Goal: Use online tool/utility: Utilize a website feature to perform a specific function

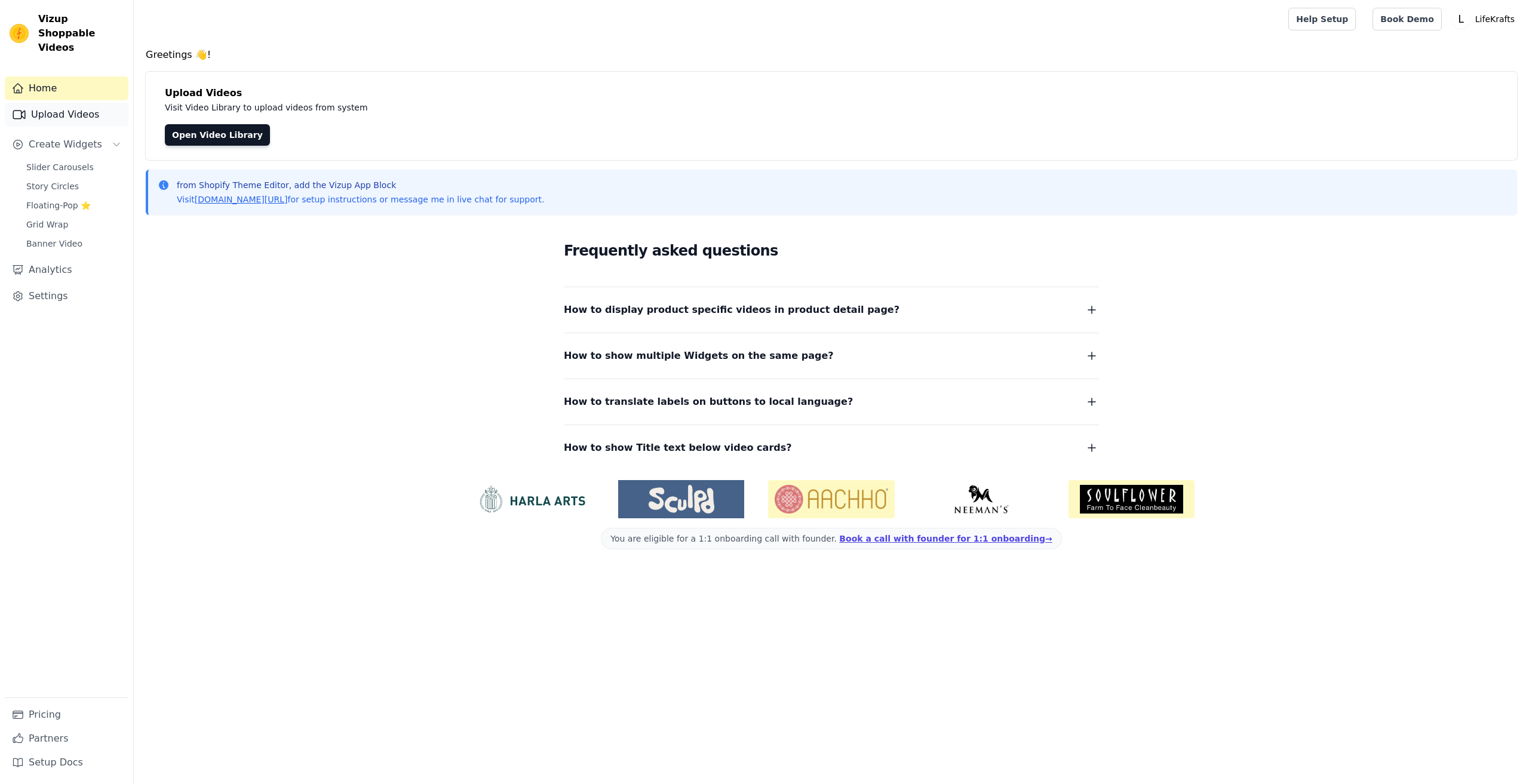
click at [66, 103] on link "Upload Videos" at bounding box center [67, 115] width 124 height 24
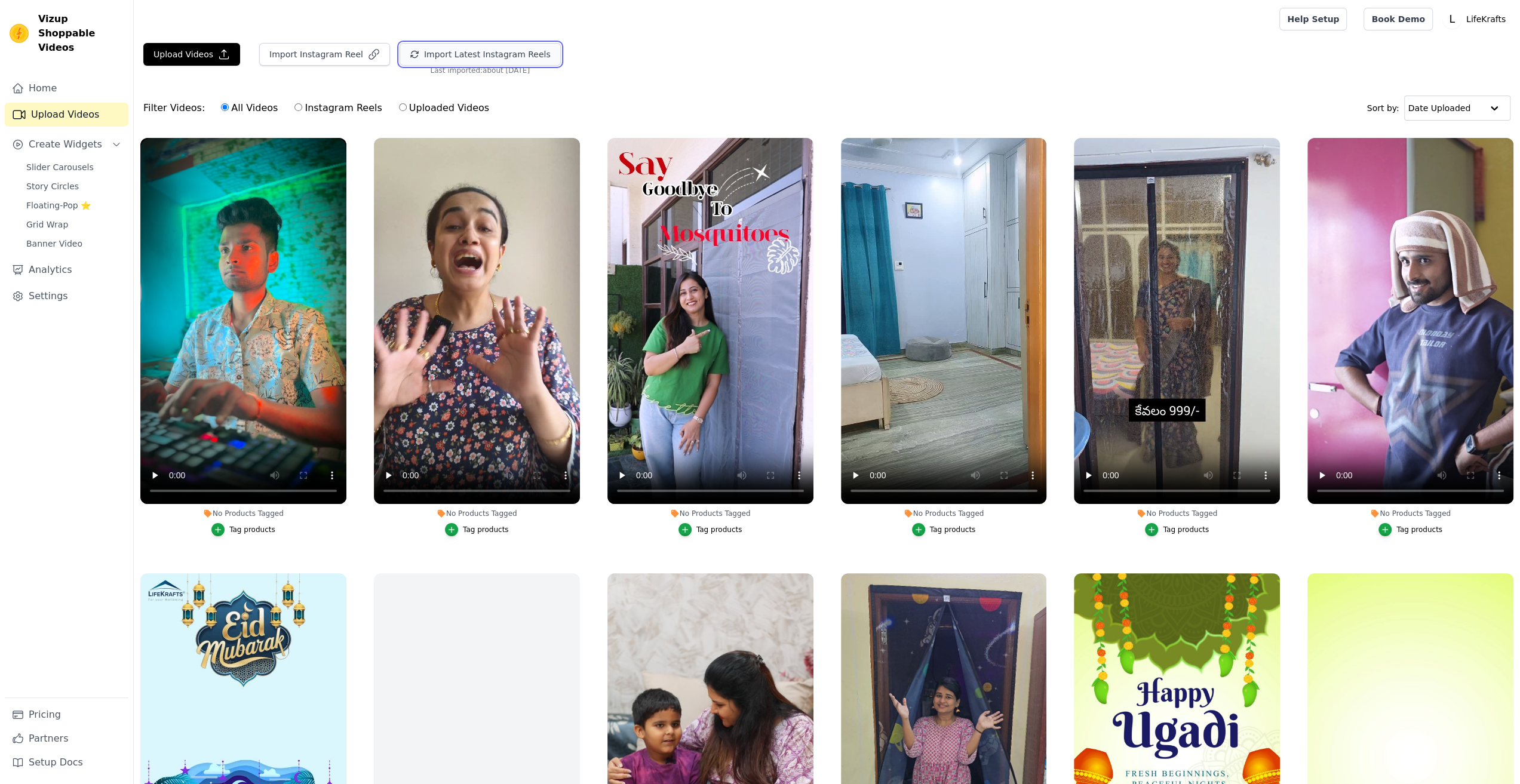
click at [474, 56] on button "Import Latest Instagram Reels" at bounding box center [480, 54] width 161 height 23
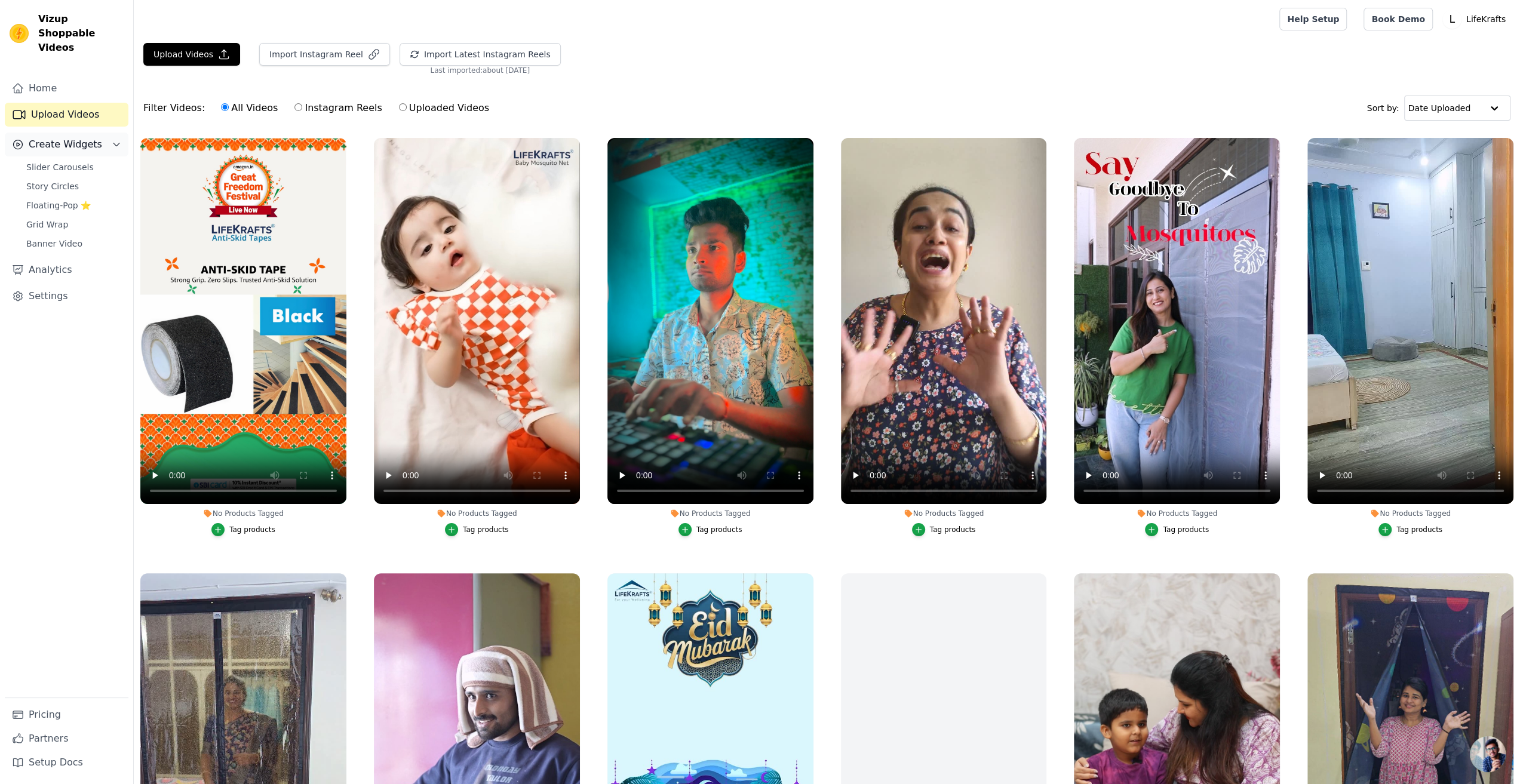
click at [63, 137] on span "Create Widgets" at bounding box center [65, 144] width 73 height 14
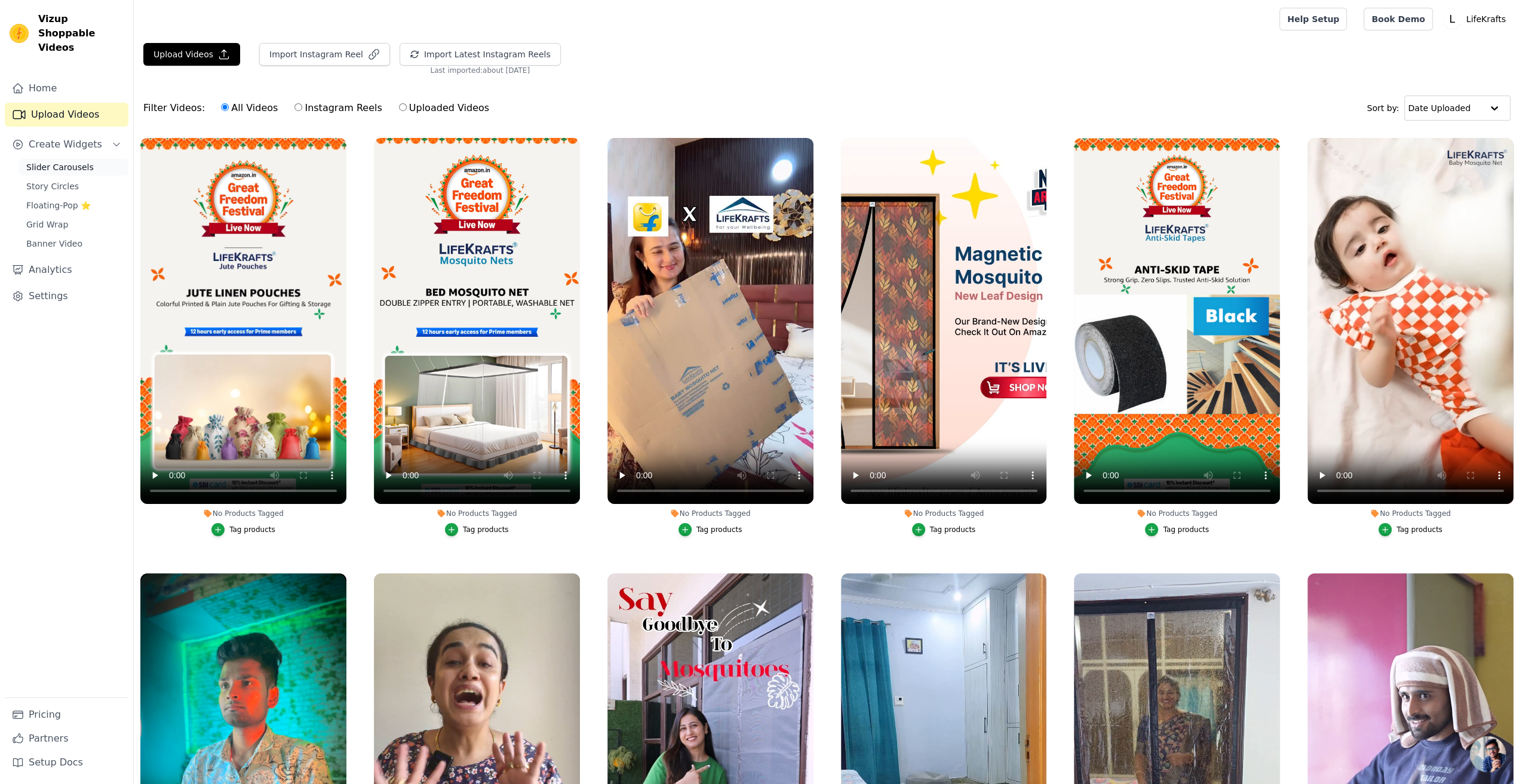
click at [63, 161] on span "Slider Carousels" at bounding box center [60, 167] width 67 height 12
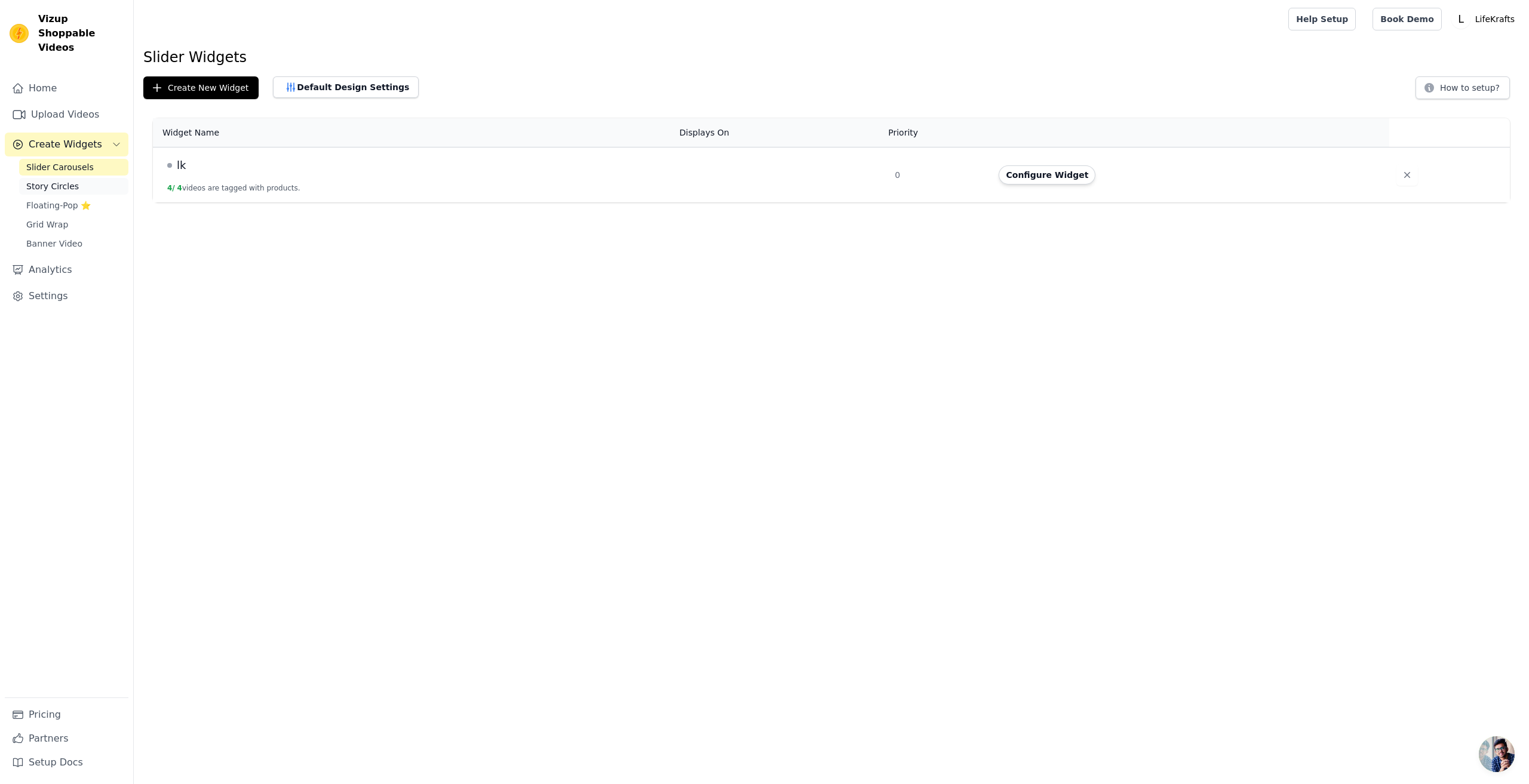
click at [59, 180] on span "Story Circles" at bounding box center [52, 186] width 52 height 12
click at [52, 200] on span "Floating-Pop ⭐" at bounding box center [58, 206] width 65 height 12
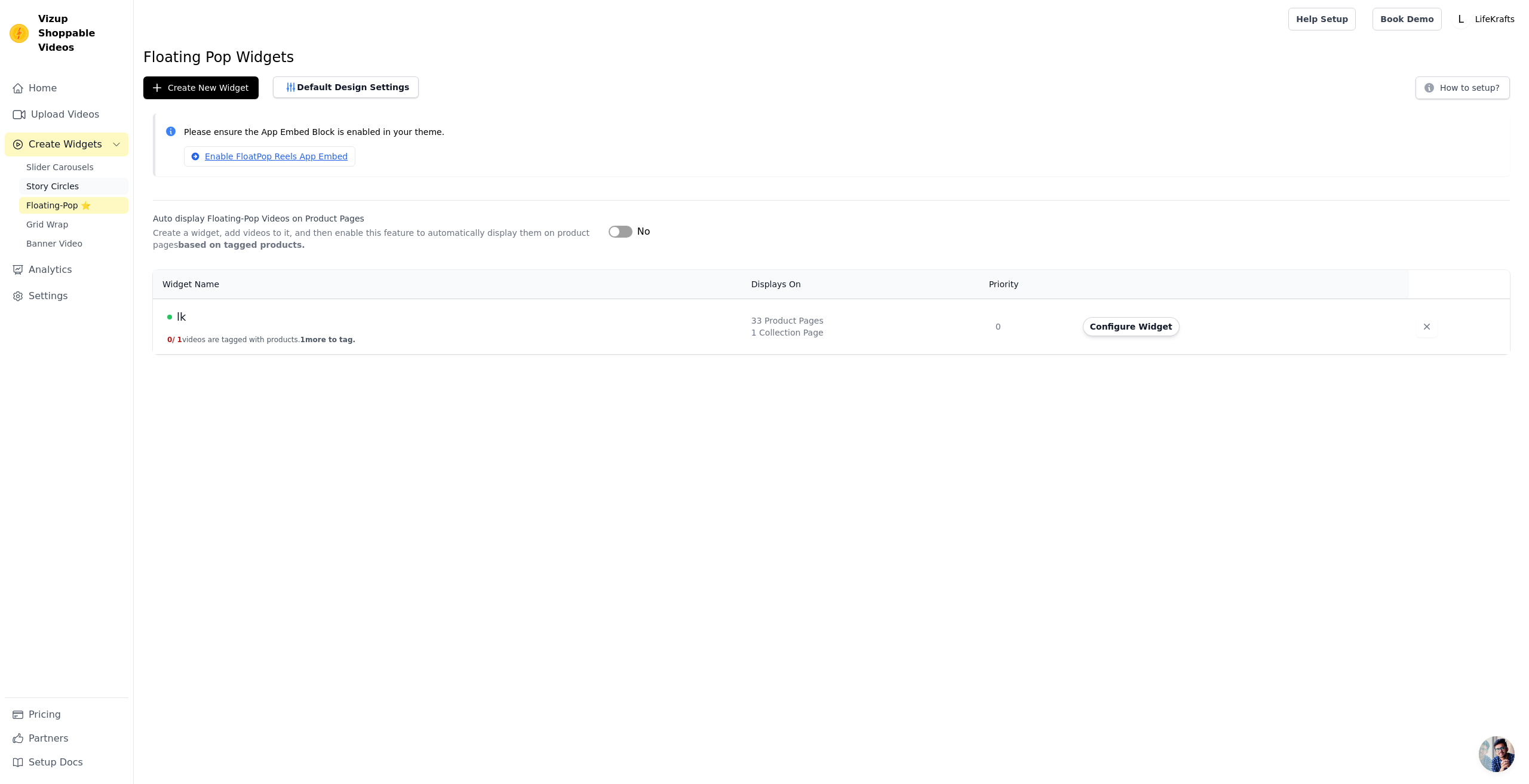
click at [55, 180] on span "Story Circles" at bounding box center [52, 186] width 52 height 12
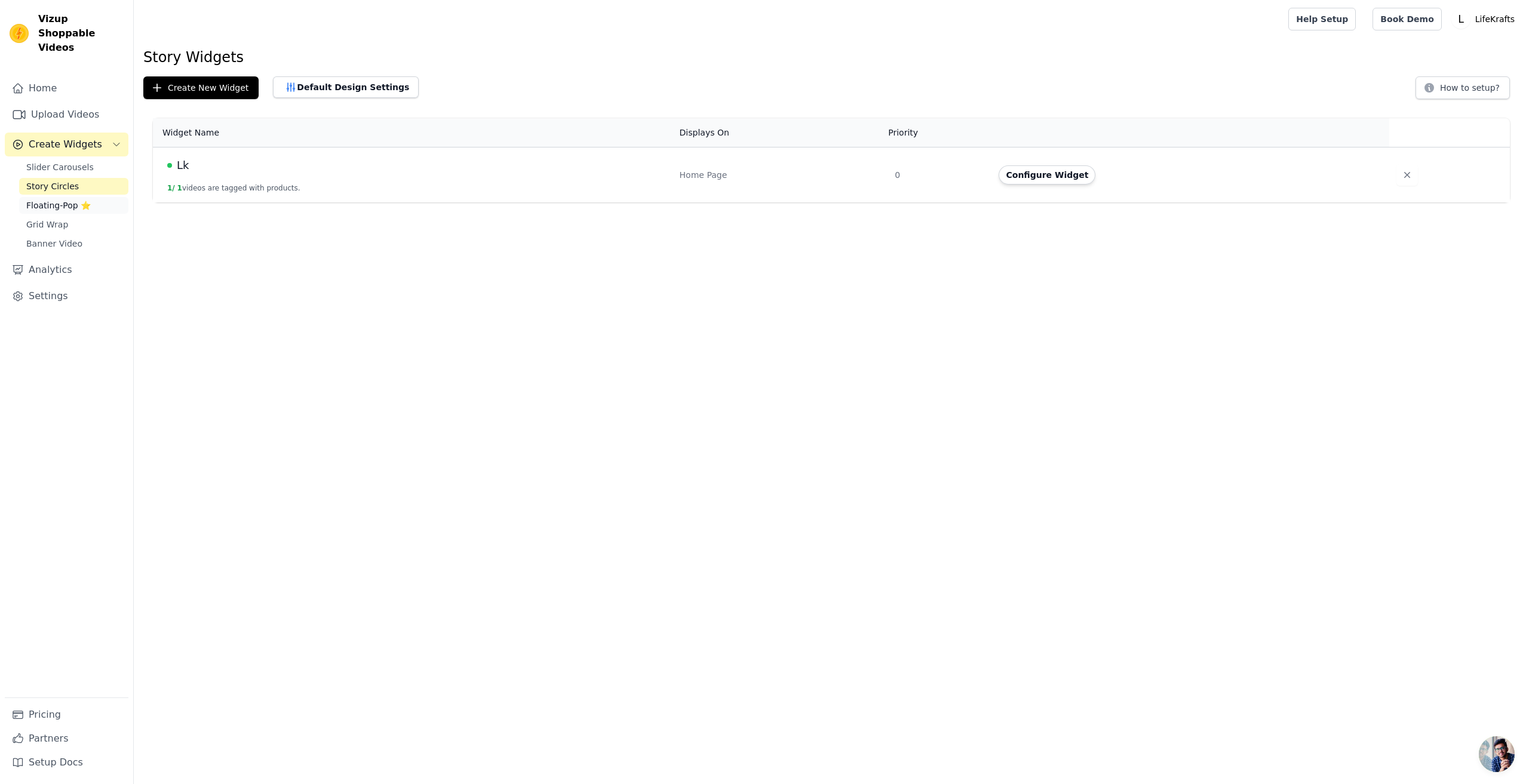
click at [52, 200] on span "Floating-Pop ⭐" at bounding box center [58, 206] width 65 height 12
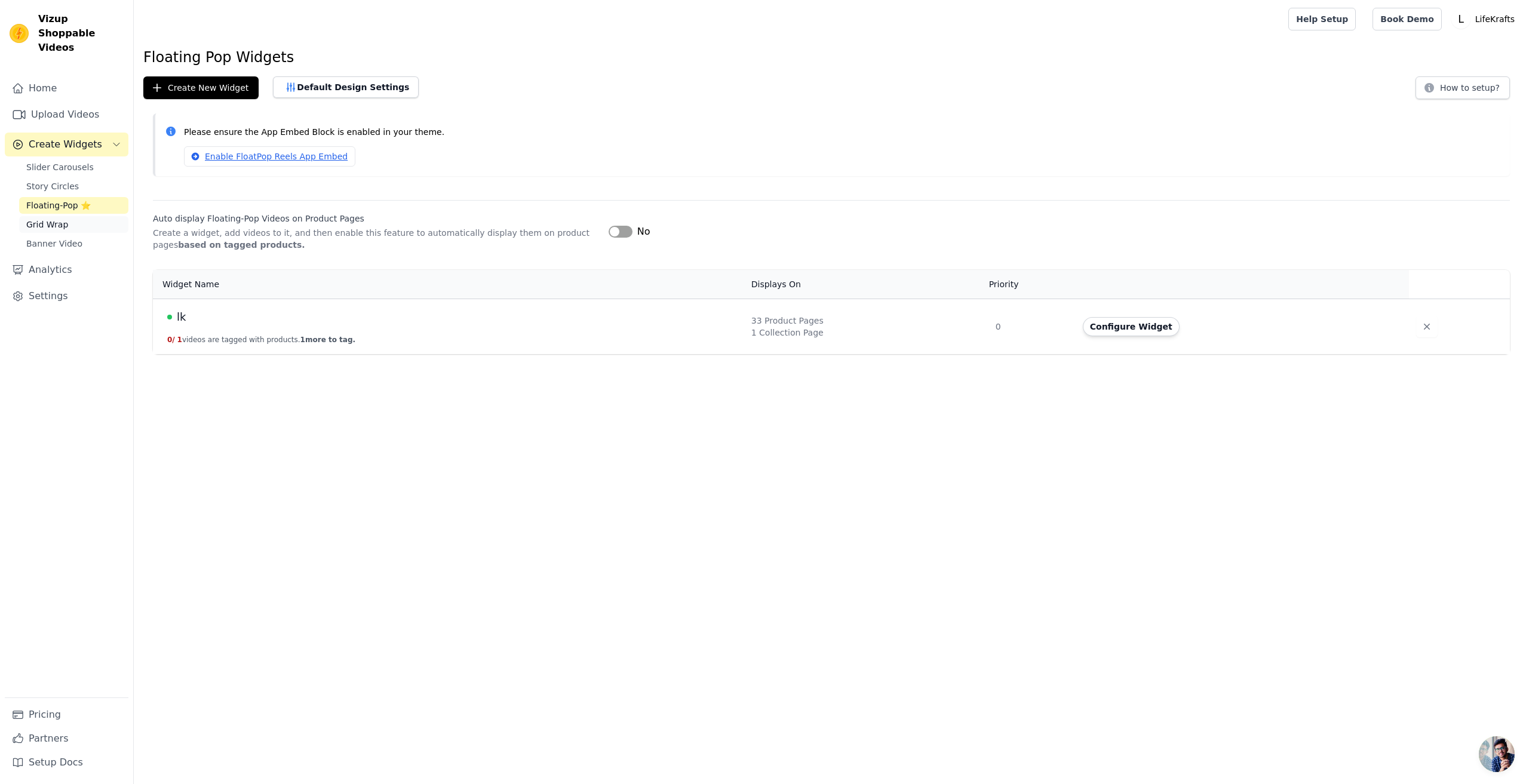
click at [56, 219] on span "Grid Wrap" at bounding box center [47, 225] width 42 height 12
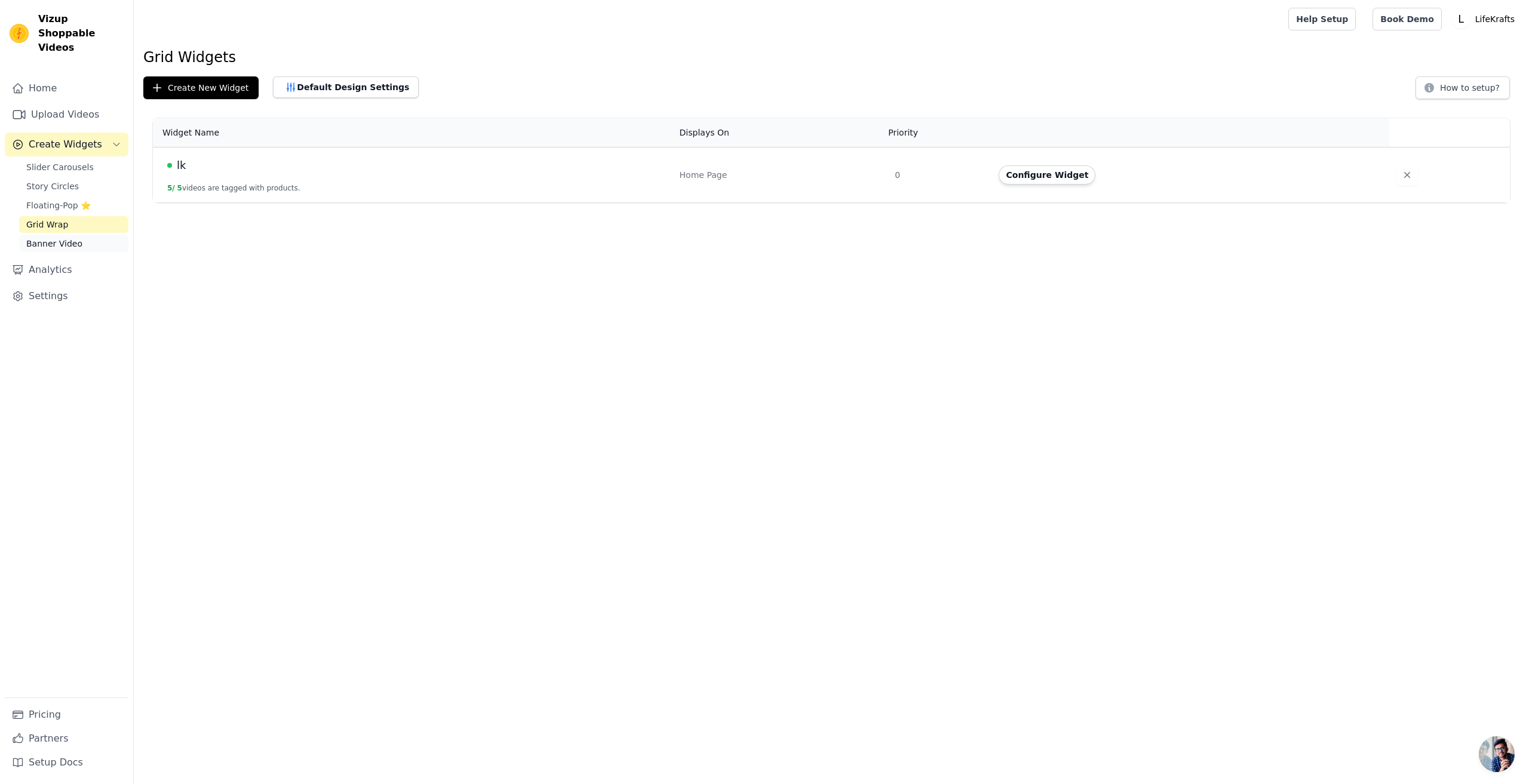
click at [60, 238] on span "Banner Video" at bounding box center [54, 244] width 56 height 12
click at [1054, 184] on td "Configure Widget" at bounding box center [1190, 175] width 398 height 56
click at [1054, 181] on button "Configure Widget" at bounding box center [1047, 175] width 97 height 19
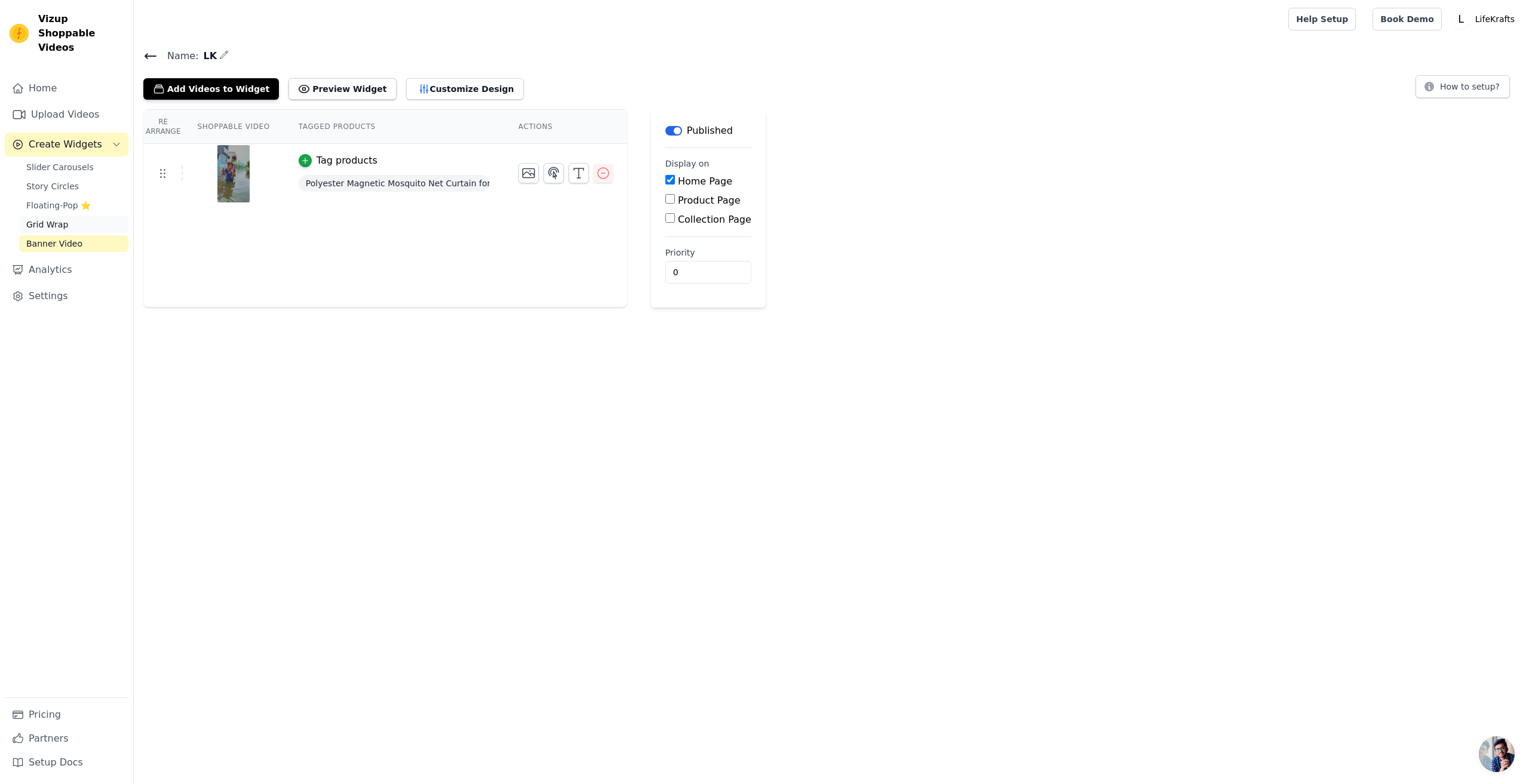
click at [67, 217] on link "Grid Wrap" at bounding box center [73, 225] width 110 height 17
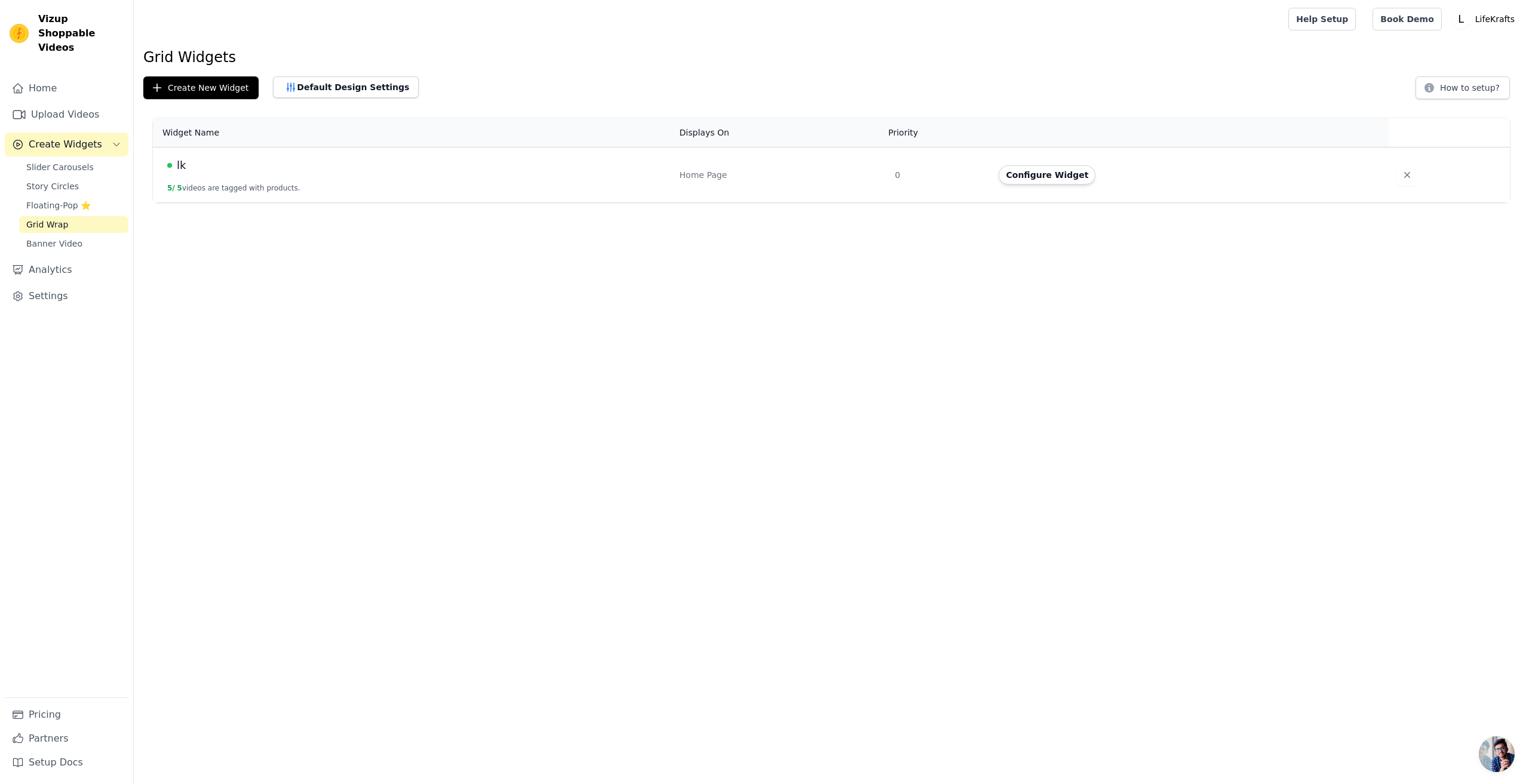
click at [306, 179] on td "lk 5 / 5 videos are tagged with products." at bounding box center [412, 175] width 520 height 56
click at [1012, 175] on button "Configure Widget" at bounding box center [1047, 175] width 97 height 19
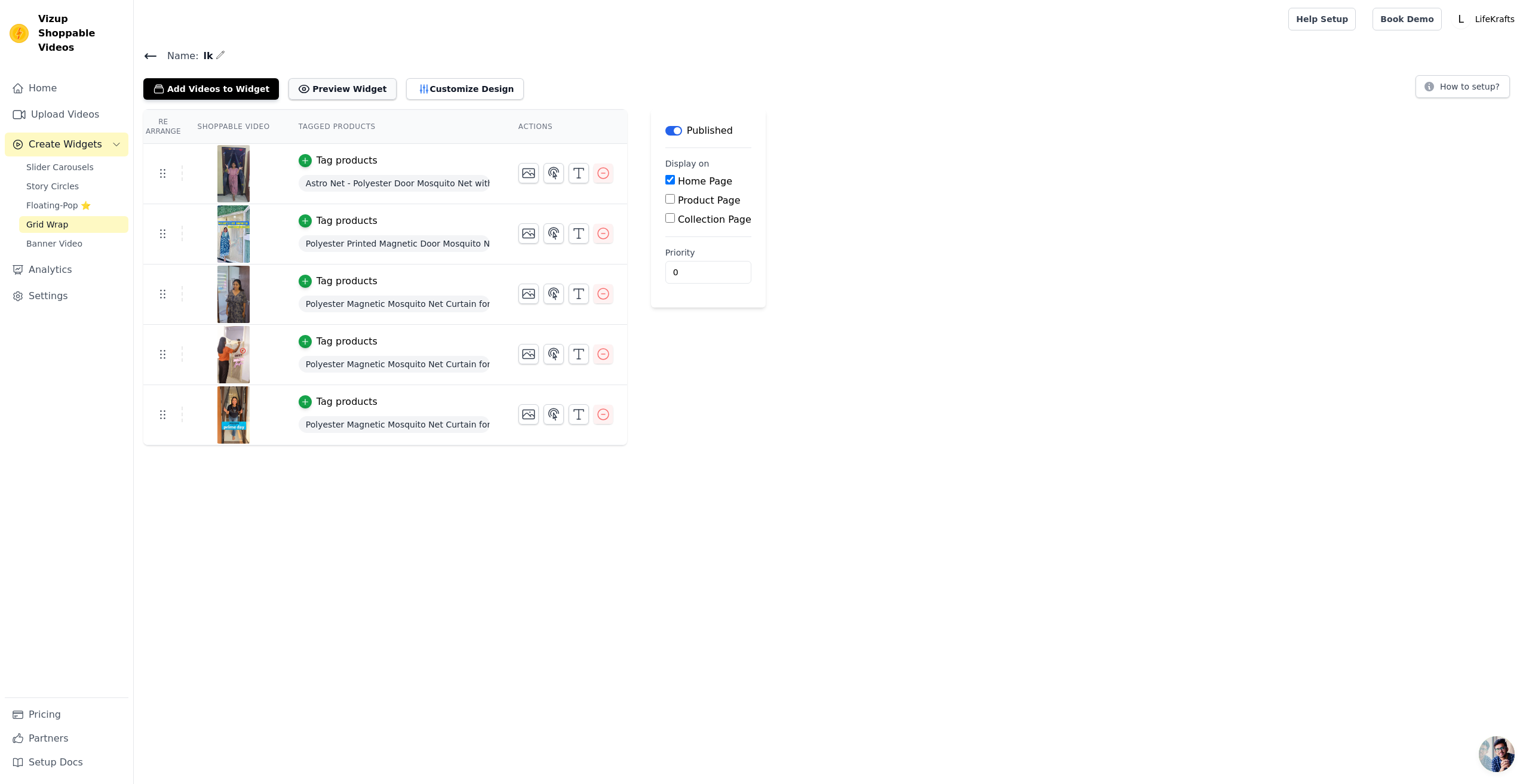
click at [329, 90] on button "Preview Widget" at bounding box center [342, 89] width 108 height 22
click at [406, 85] on button "Customize Design" at bounding box center [465, 89] width 118 height 22
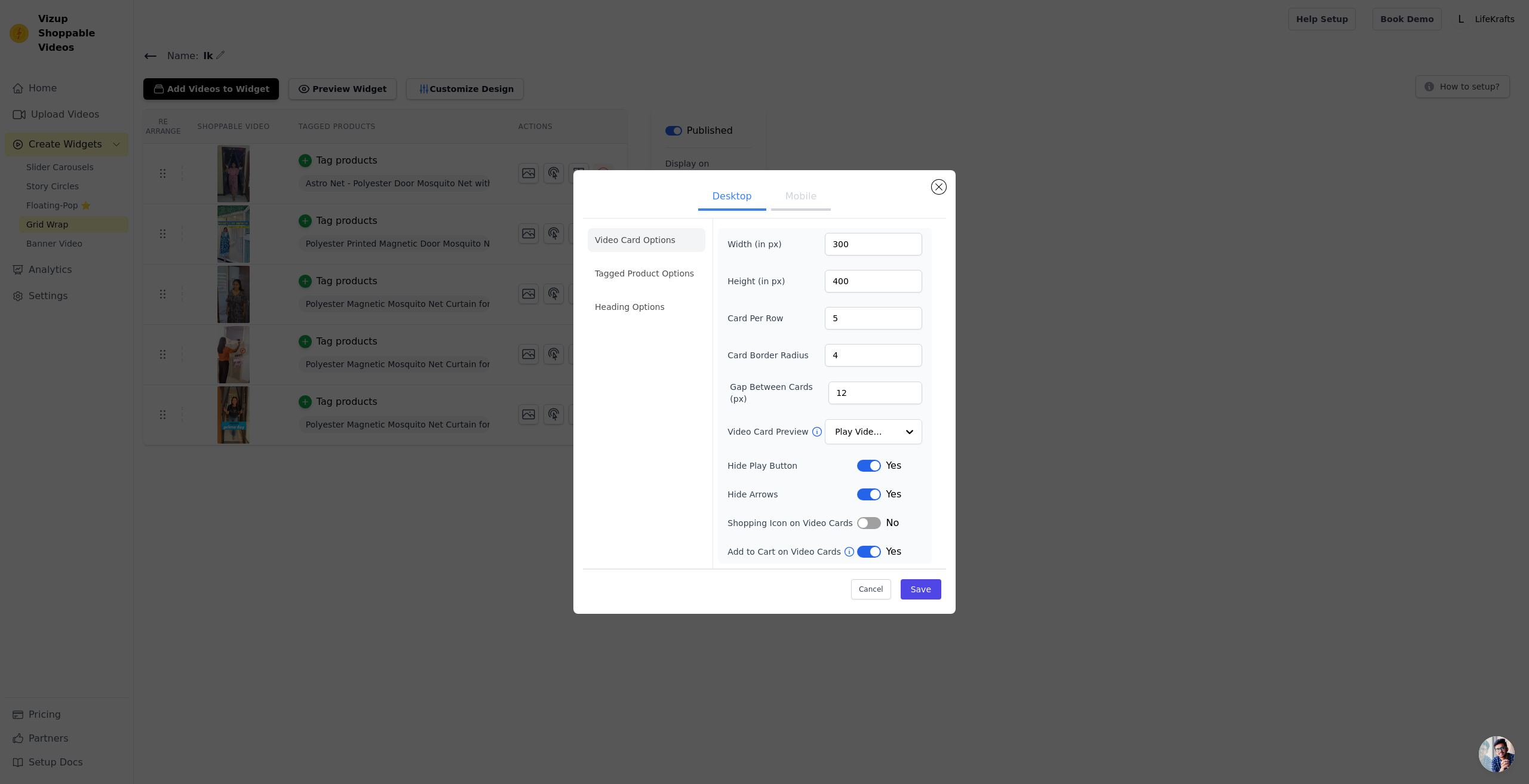
click at [800, 206] on button "Mobile" at bounding box center [801, 197] width 60 height 26
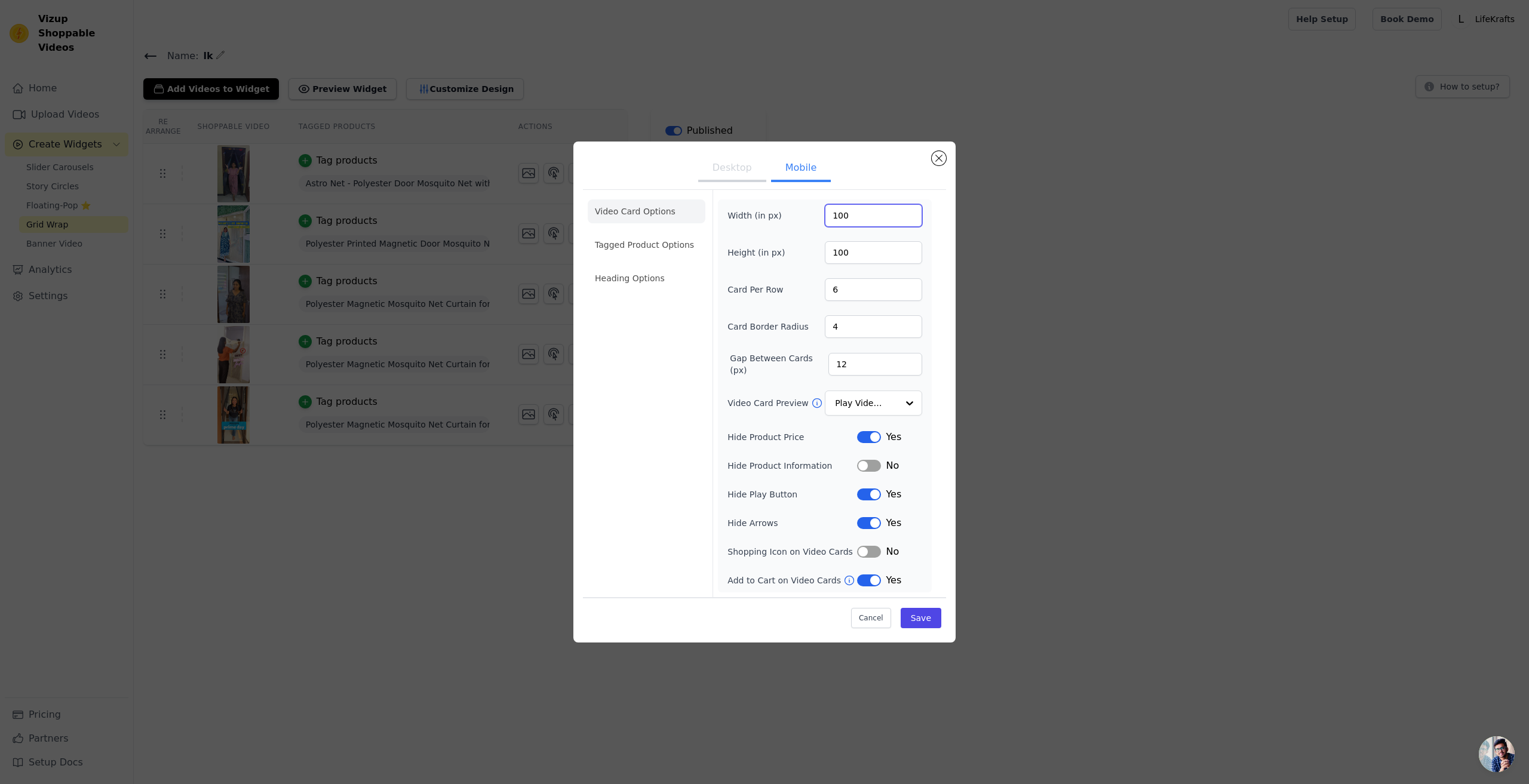
drag, startPoint x: 852, startPoint y: 221, endPoint x: 778, endPoint y: 218, distance: 74.1
click at [778, 218] on div "Width (in px) 100" at bounding box center [825, 216] width 195 height 23
type input "250"
click at [931, 618] on button "Save" at bounding box center [920, 618] width 40 height 20
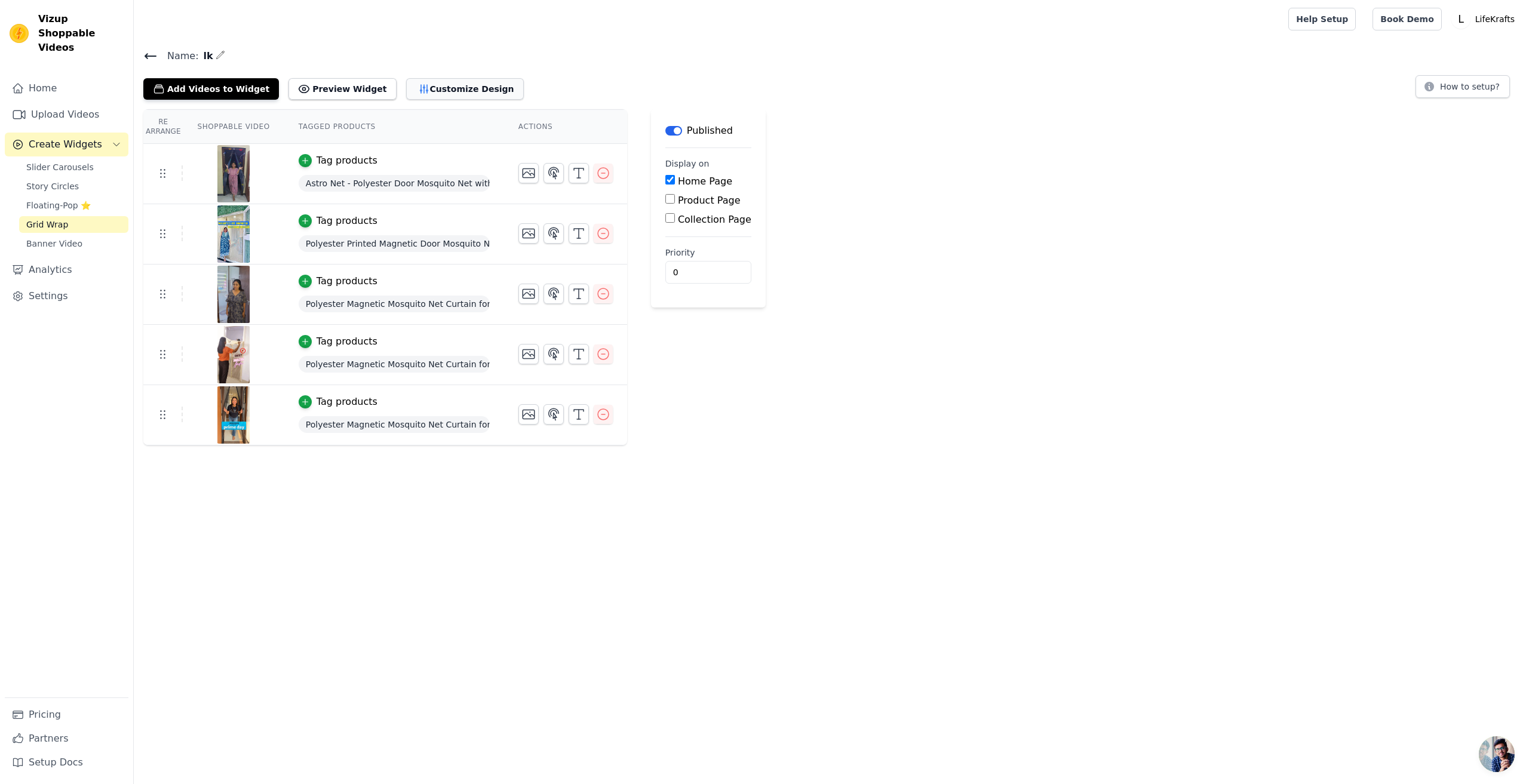
click at [415, 89] on button "Customize Design" at bounding box center [465, 89] width 118 height 22
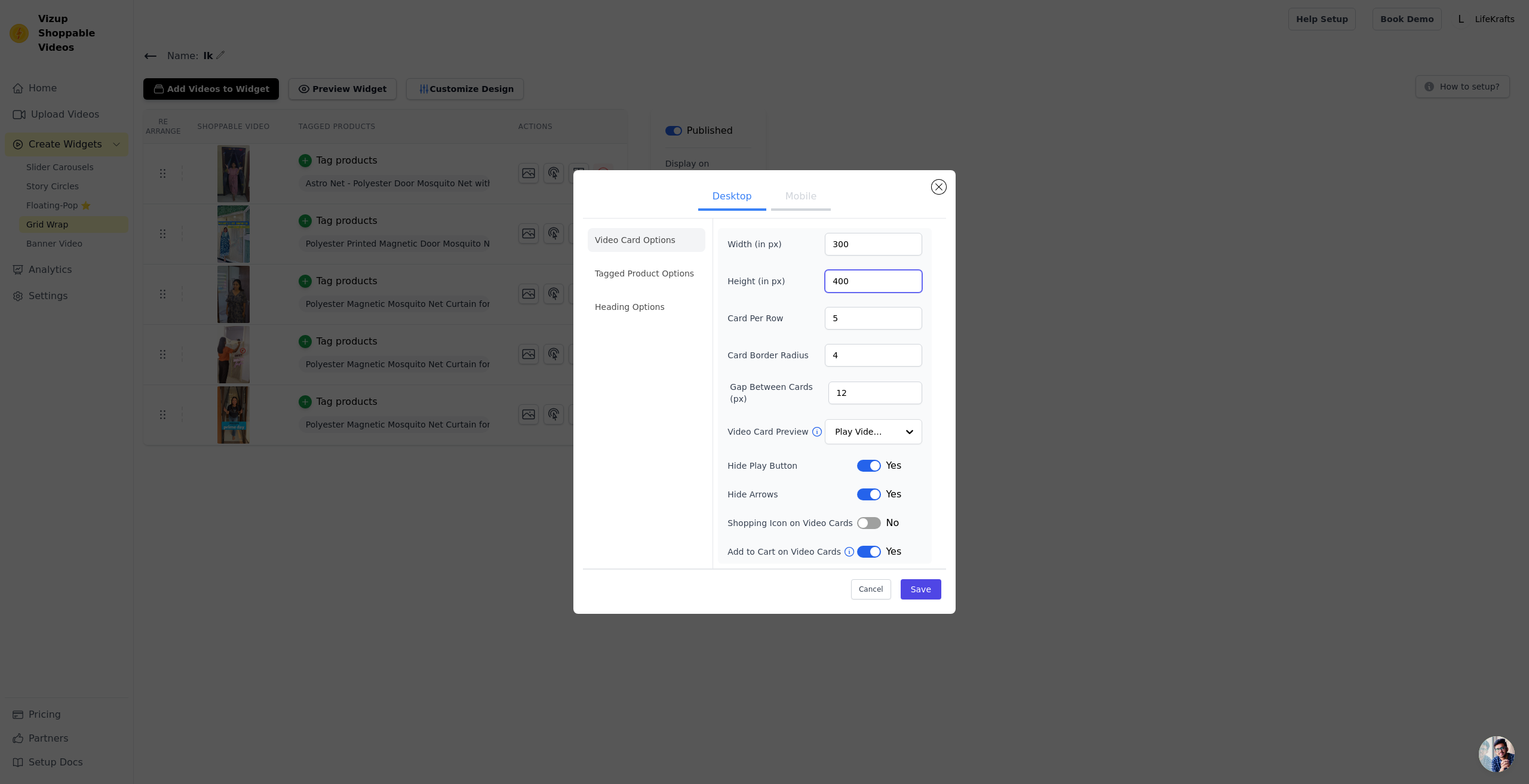
drag, startPoint x: 854, startPoint y: 282, endPoint x: 777, endPoint y: 284, distance: 77.0
click at [777, 284] on div "Height (in px) 400" at bounding box center [825, 281] width 195 height 23
type input "500"
click at [936, 592] on button "Save" at bounding box center [920, 590] width 40 height 20
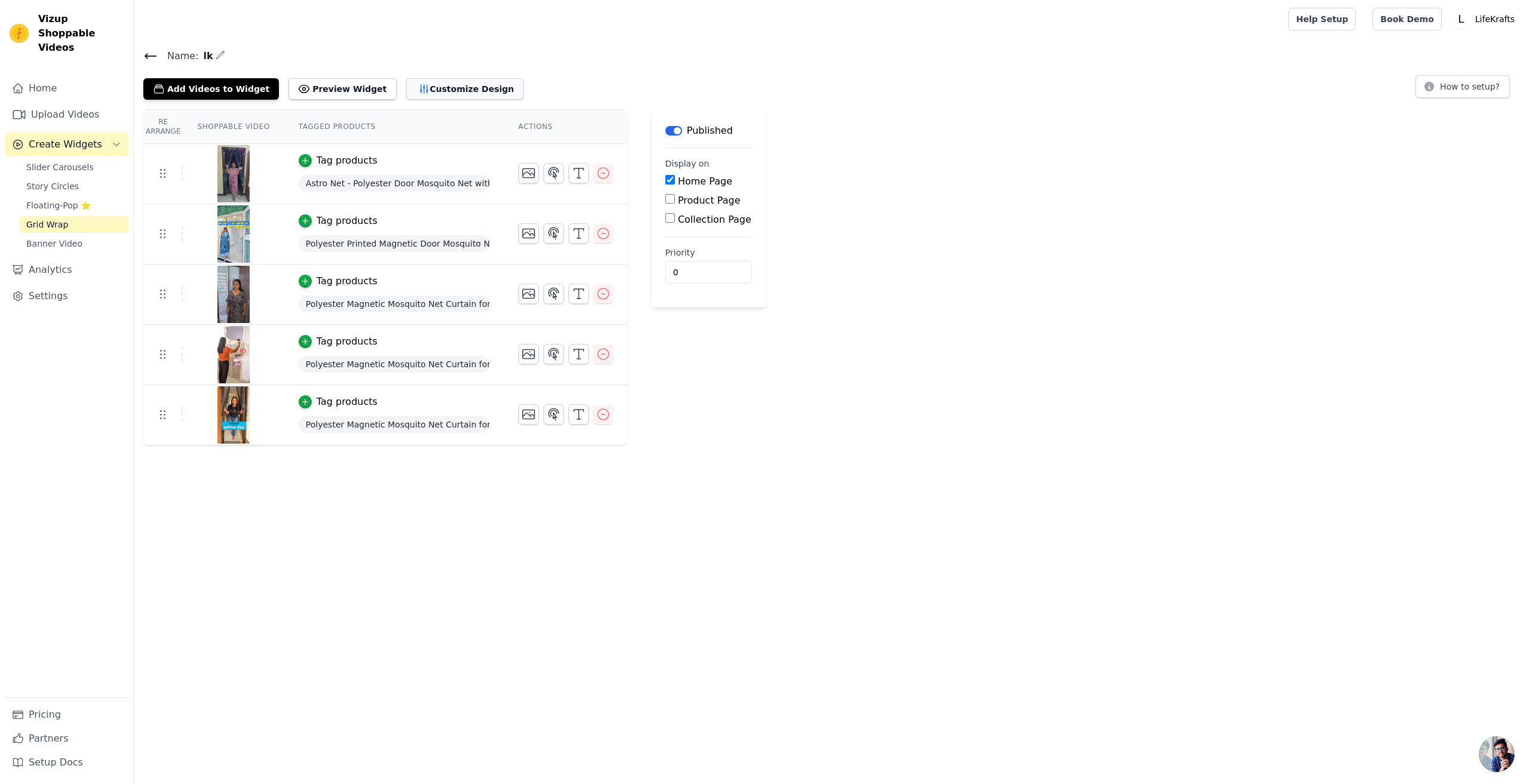
click at [410, 86] on button "Customize Design" at bounding box center [465, 89] width 118 height 22
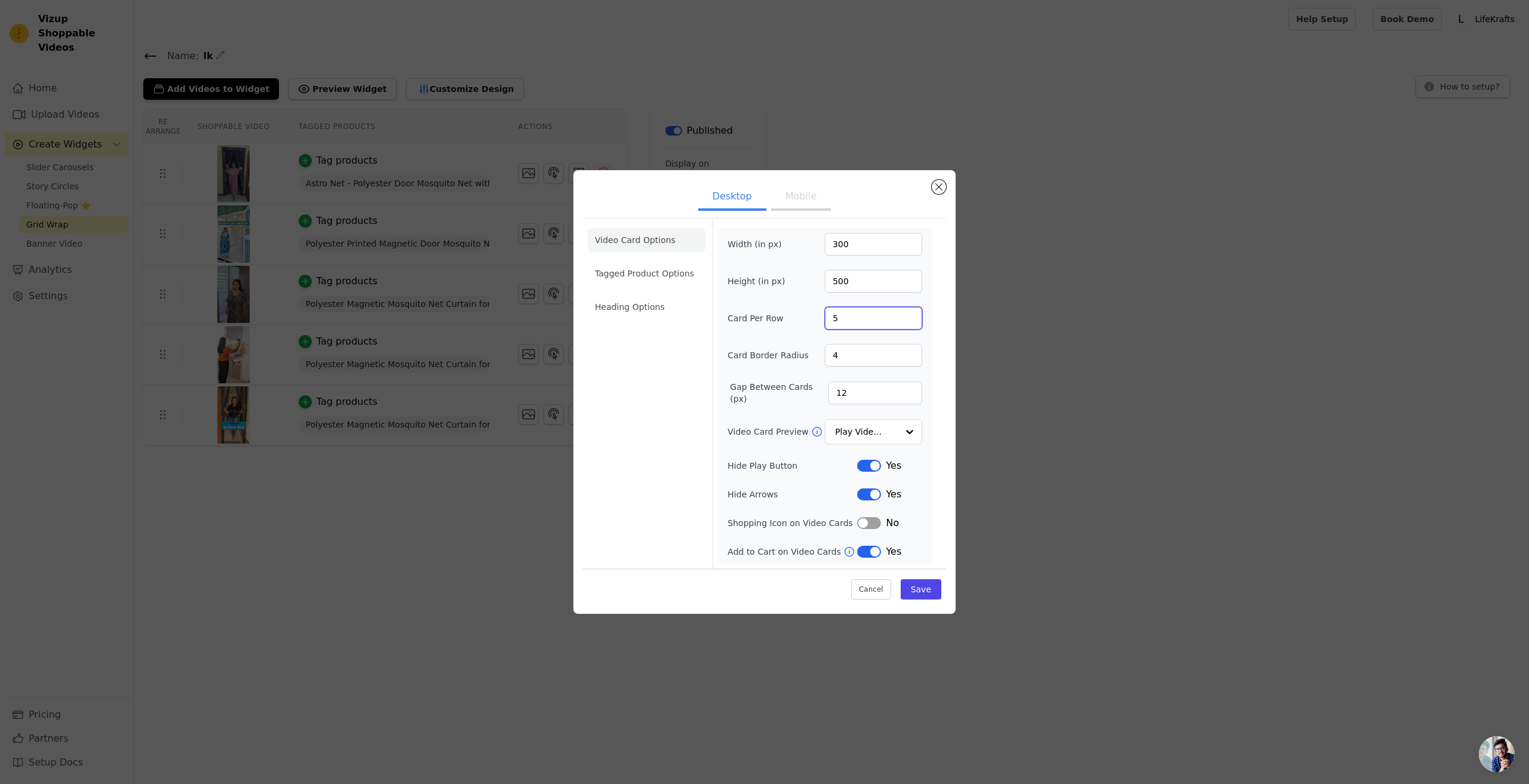
click at [857, 316] on input "5" at bounding box center [873, 319] width 97 height 23
drag, startPoint x: 855, startPoint y: 279, endPoint x: 767, endPoint y: 275, distance: 88.1
click at [767, 275] on div "Height (in px) 500" at bounding box center [825, 281] width 195 height 23
type input "800"
click at [934, 586] on button "Save" at bounding box center [920, 590] width 40 height 20
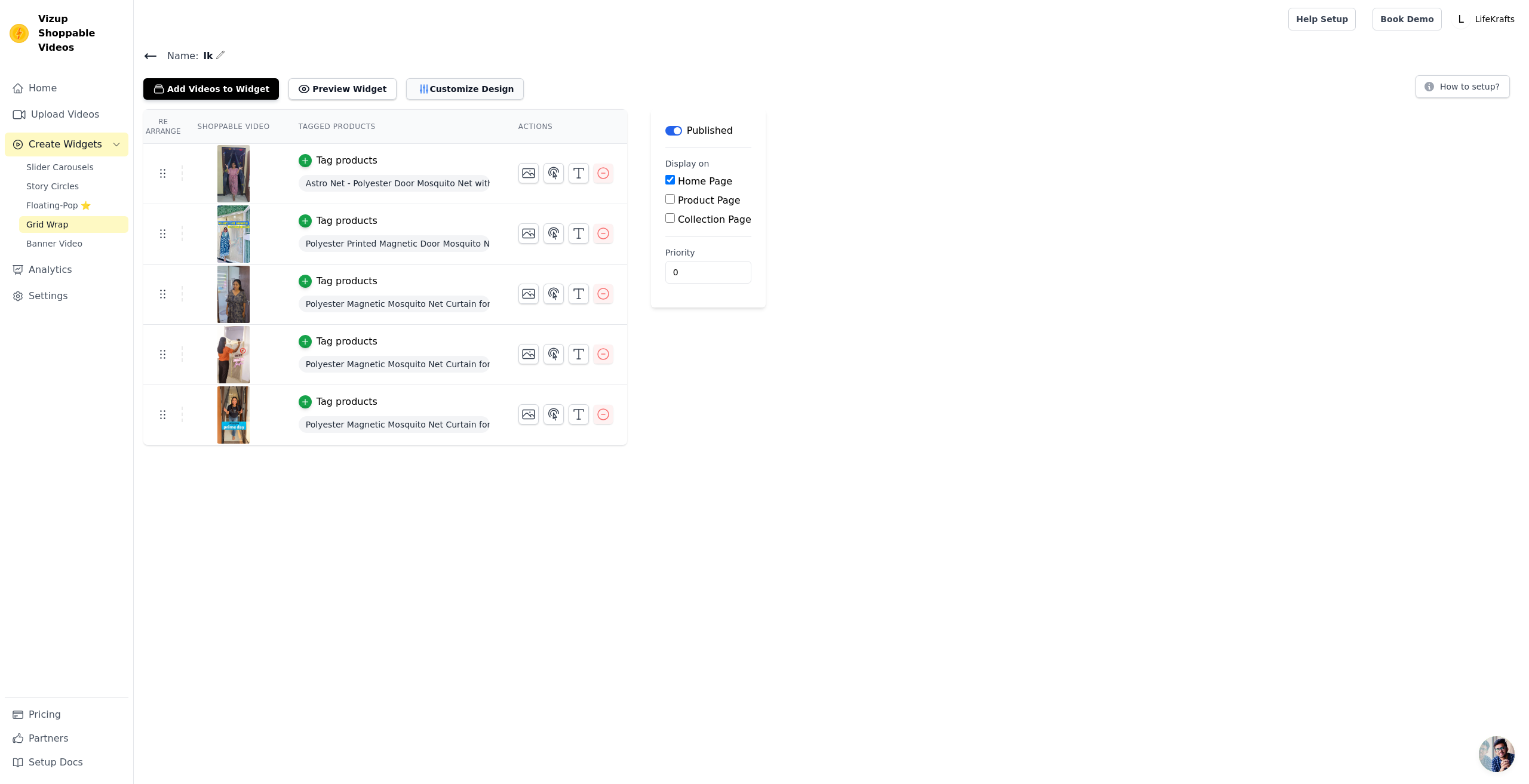
click at [407, 90] on button "Customize Design" at bounding box center [465, 89] width 118 height 22
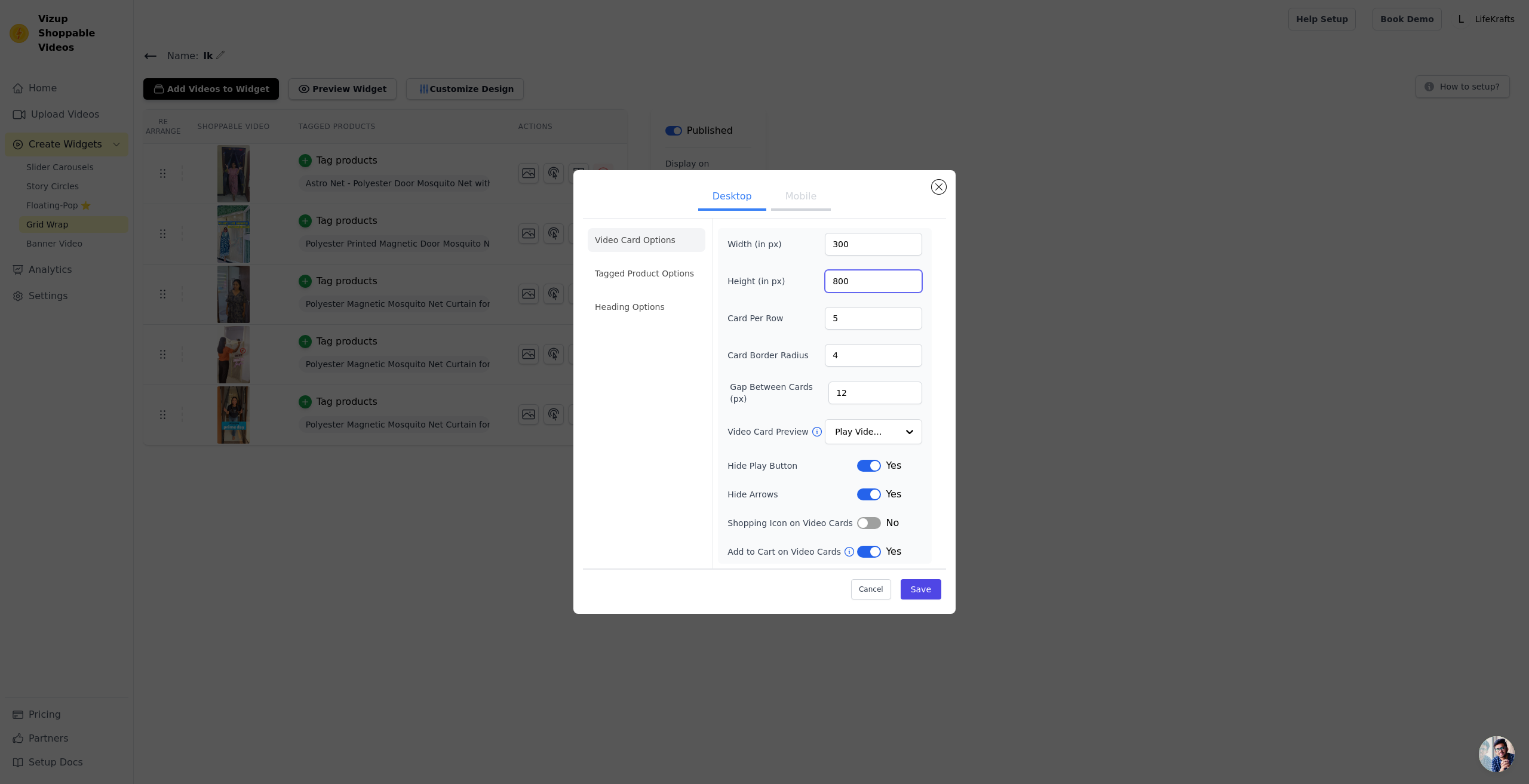
drag, startPoint x: 849, startPoint y: 284, endPoint x: 783, endPoint y: 291, distance: 66.4
click at [783, 291] on div "Height (in px) 800" at bounding box center [825, 281] width 195 height 23
type input "500"
drag, startPoint x: 859, startPoint y: 247, endPoint x: 782, endPoint y: 248, distance: 77.0
click at [782, 248] on div "Width (in px) 300" at bounding box center [825, 244] width 195 height 23
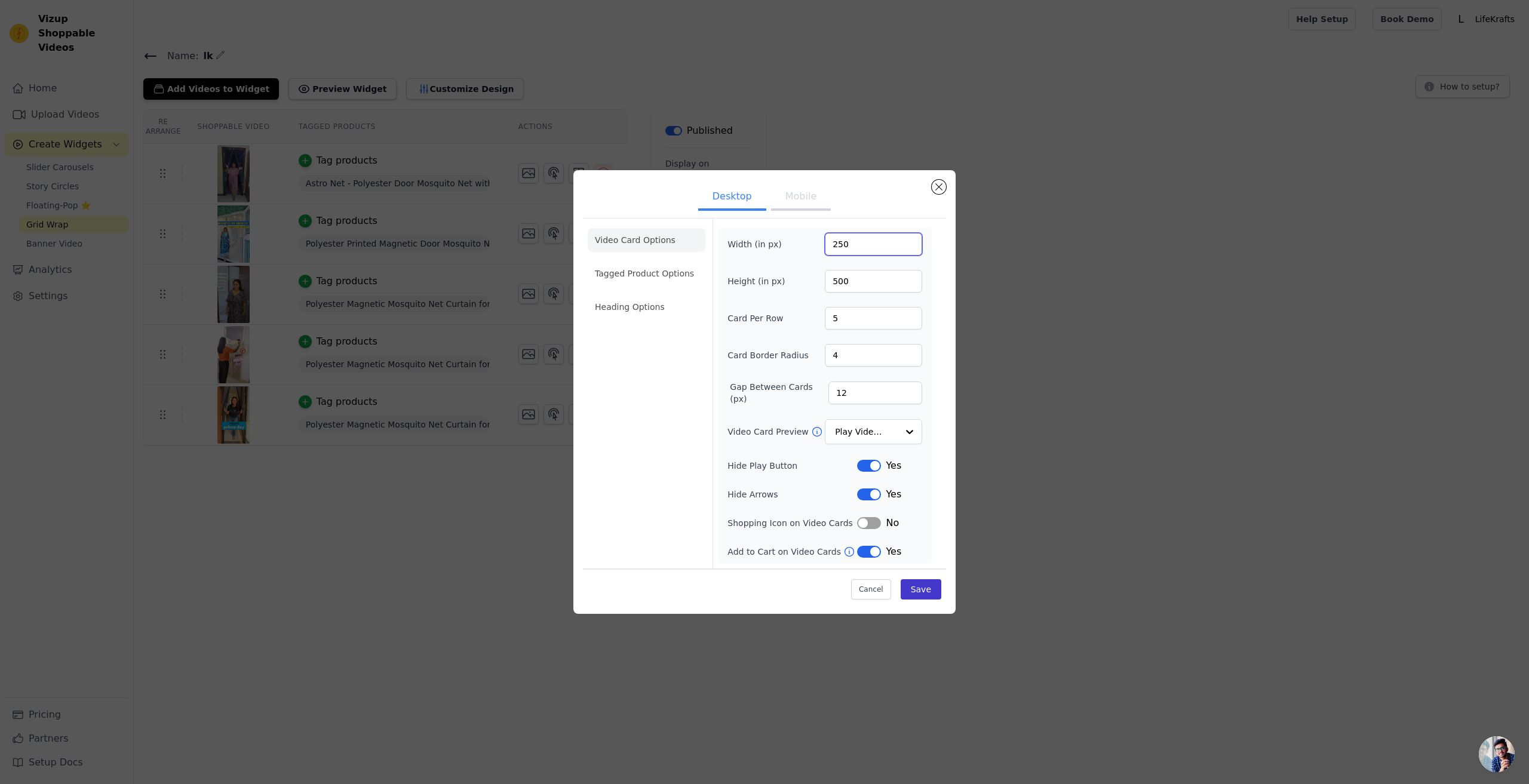
type input "250"
click at [933, 589] on button "Save" at bounding box center [920, 590] width 40 height 20
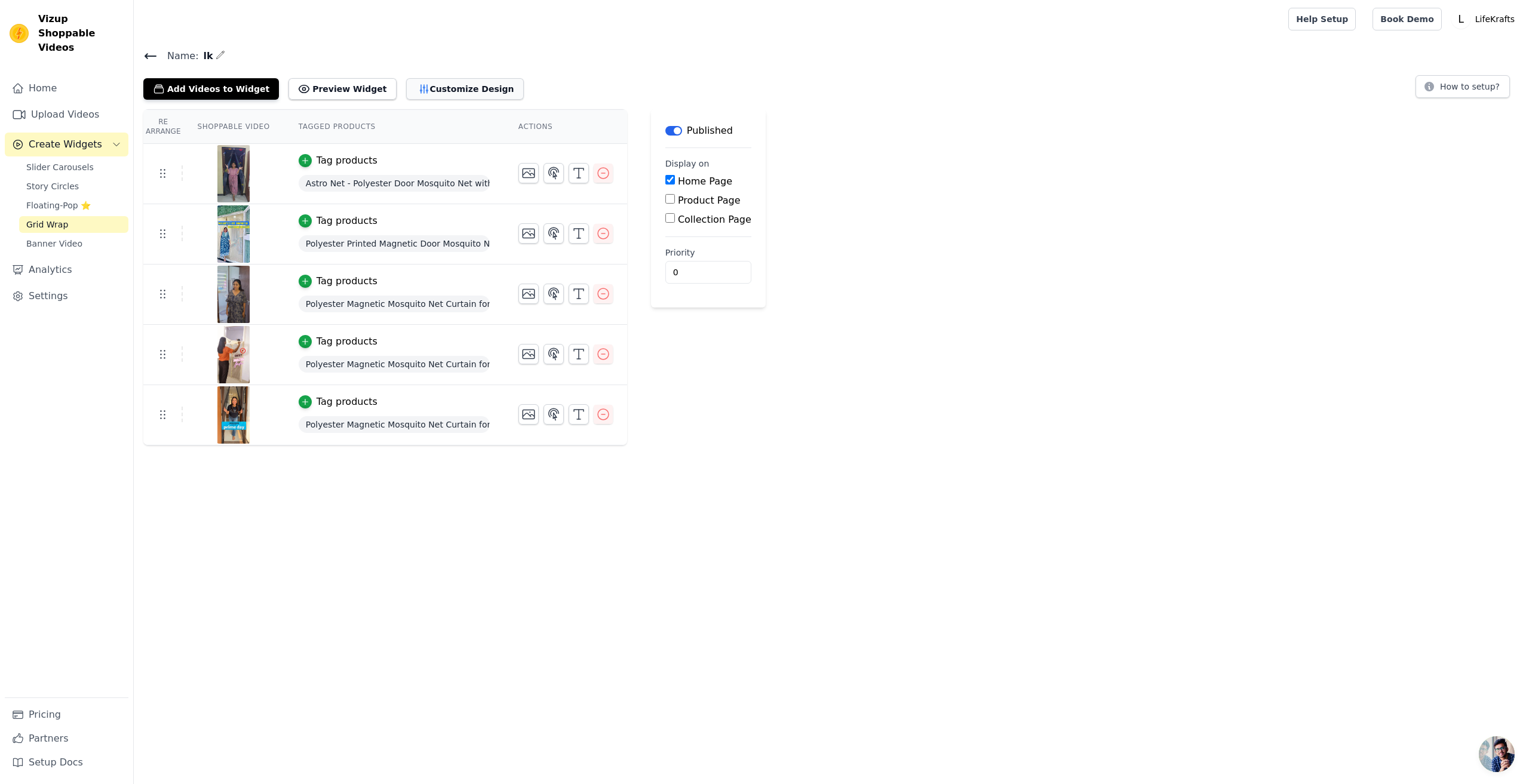
click at [426, 90] on button "Customize Design" at bounding box center [465, 89] width 118 height 22
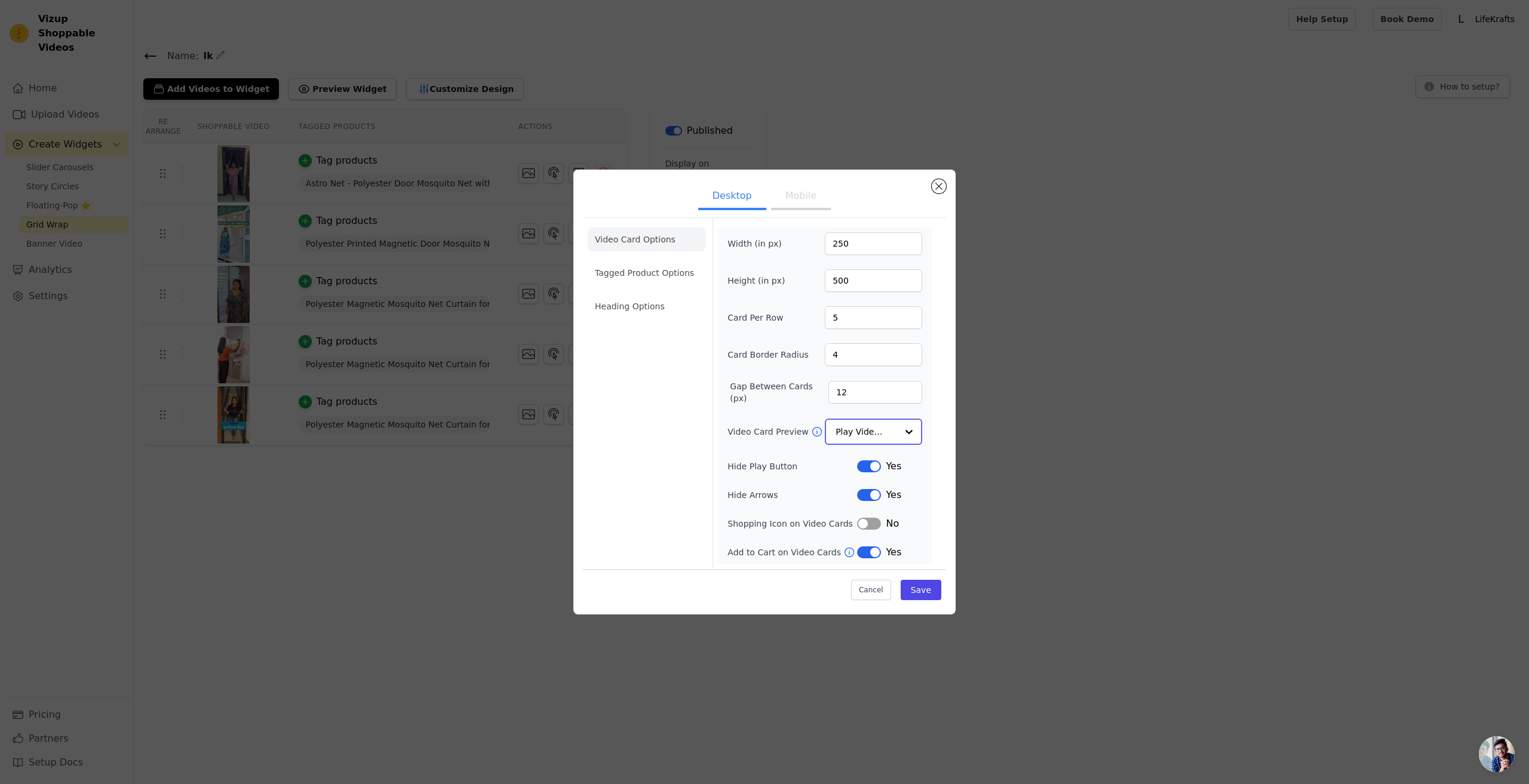
click at [883, 429] on input "Video Card Preview" at bounding box center [866, 432] width 61 height 24
click at [641, 278] on li "Tagged Product Options" at bounding box center [646, 274] width 118 height 24
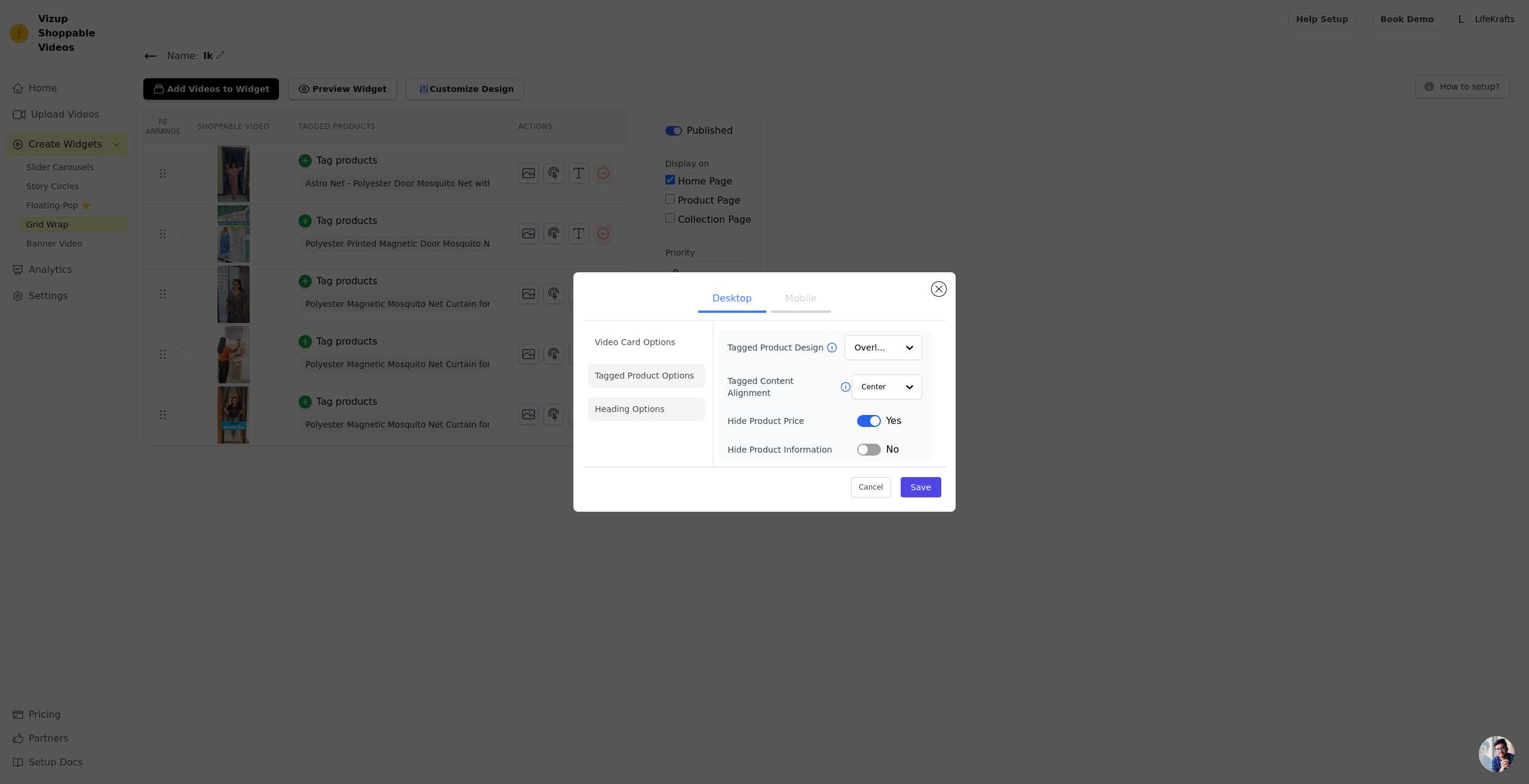
click at [654, 405] on li "Heading Options" at bounding box center [646, 409] width 118 height 24
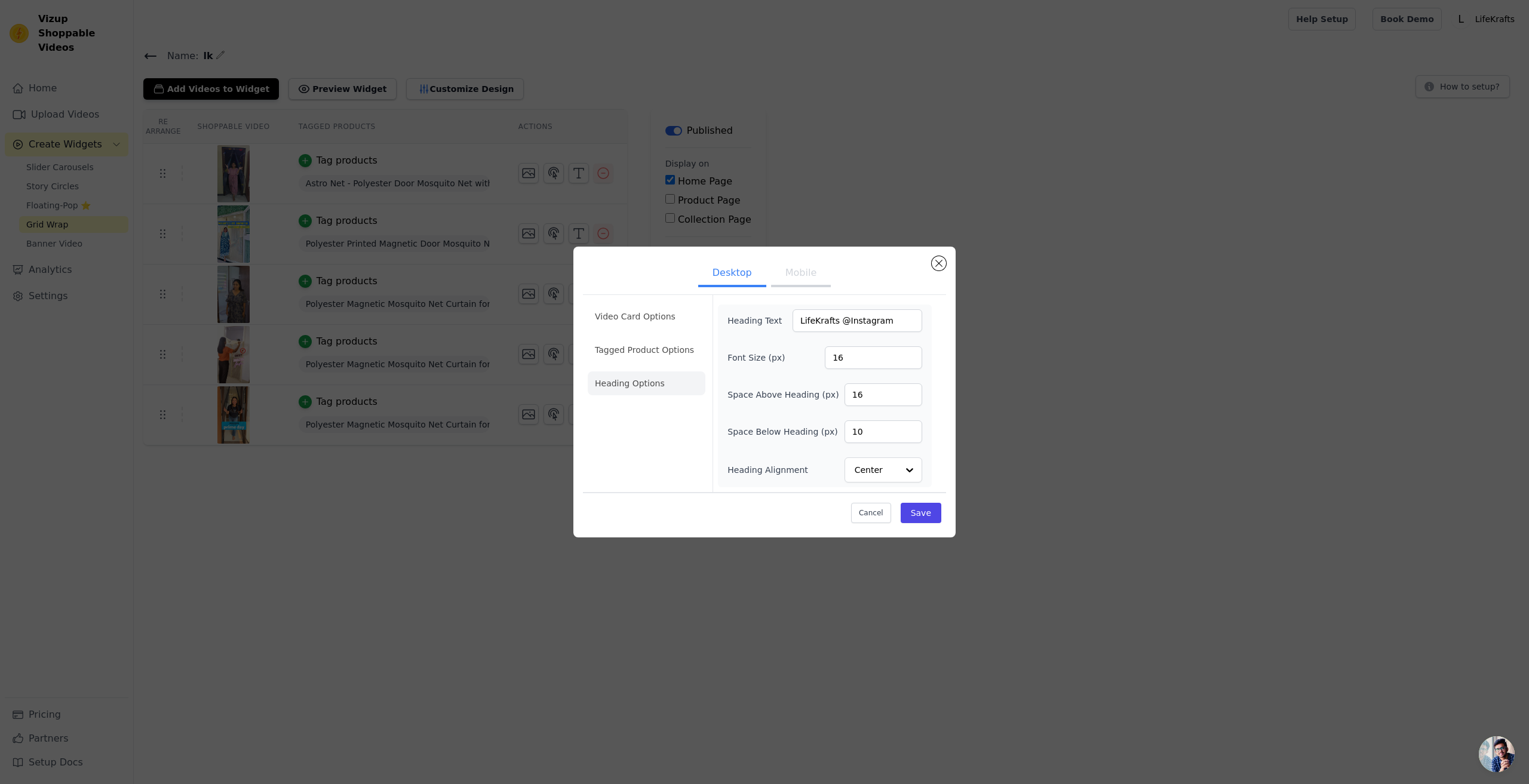
click at [799, 283] on button "Mobile" at bounding box center [801, 274] width 60 height 26
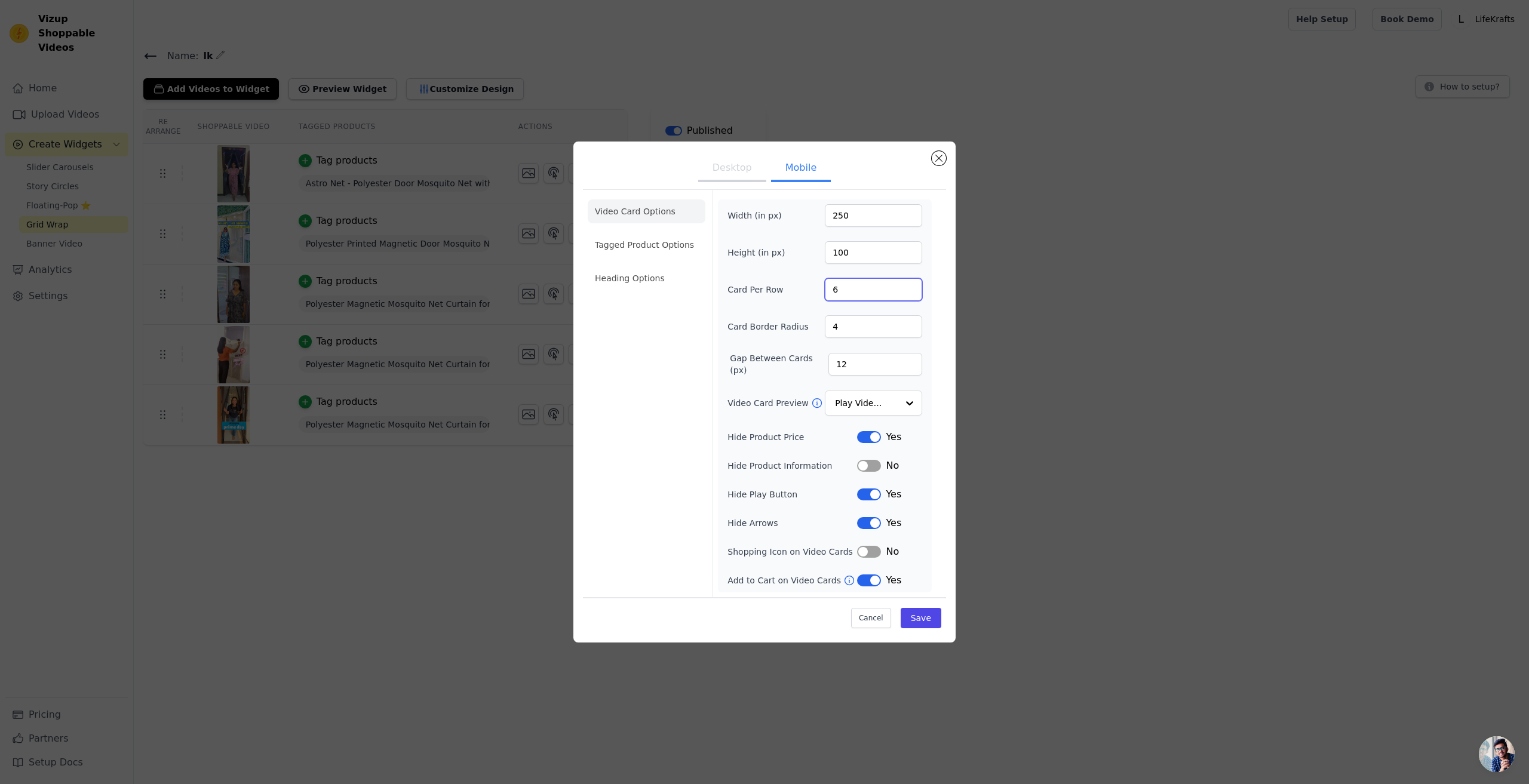
drag, startPoint x: 838, startPoint y: 288, endPoint x: 796, endPoint y: 290, distance: 42.0
click at [796, 290] on div "Card Per Row 6" at bounding box center [825, 290] width 195 height 23
type input "2"
click at [933, 623] on button "Save" at bounding box center [920, 618] width 40 height 20
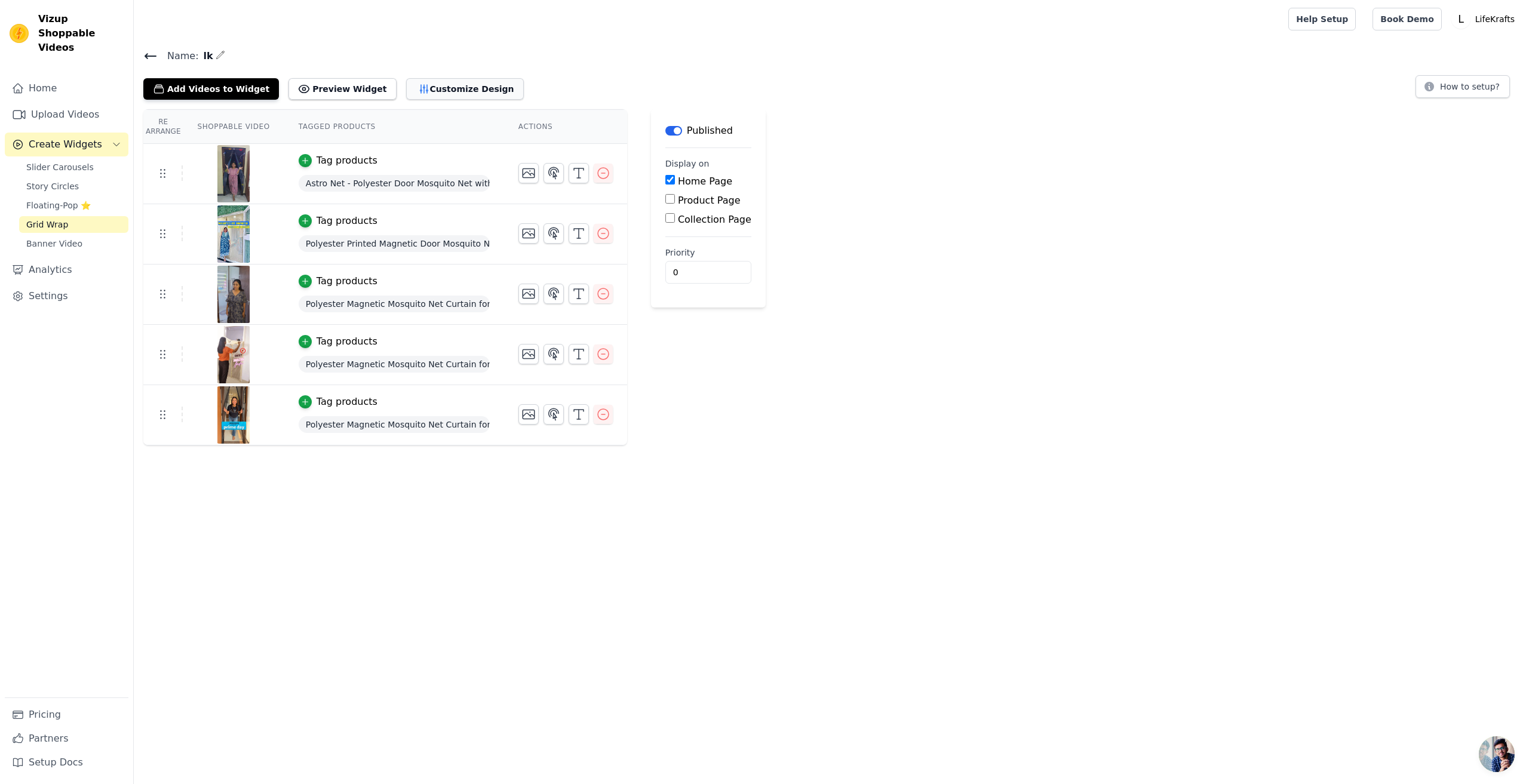
click at [417, 81] on button "Customize Design" at bounding box center [465, 89] width 118 height 22
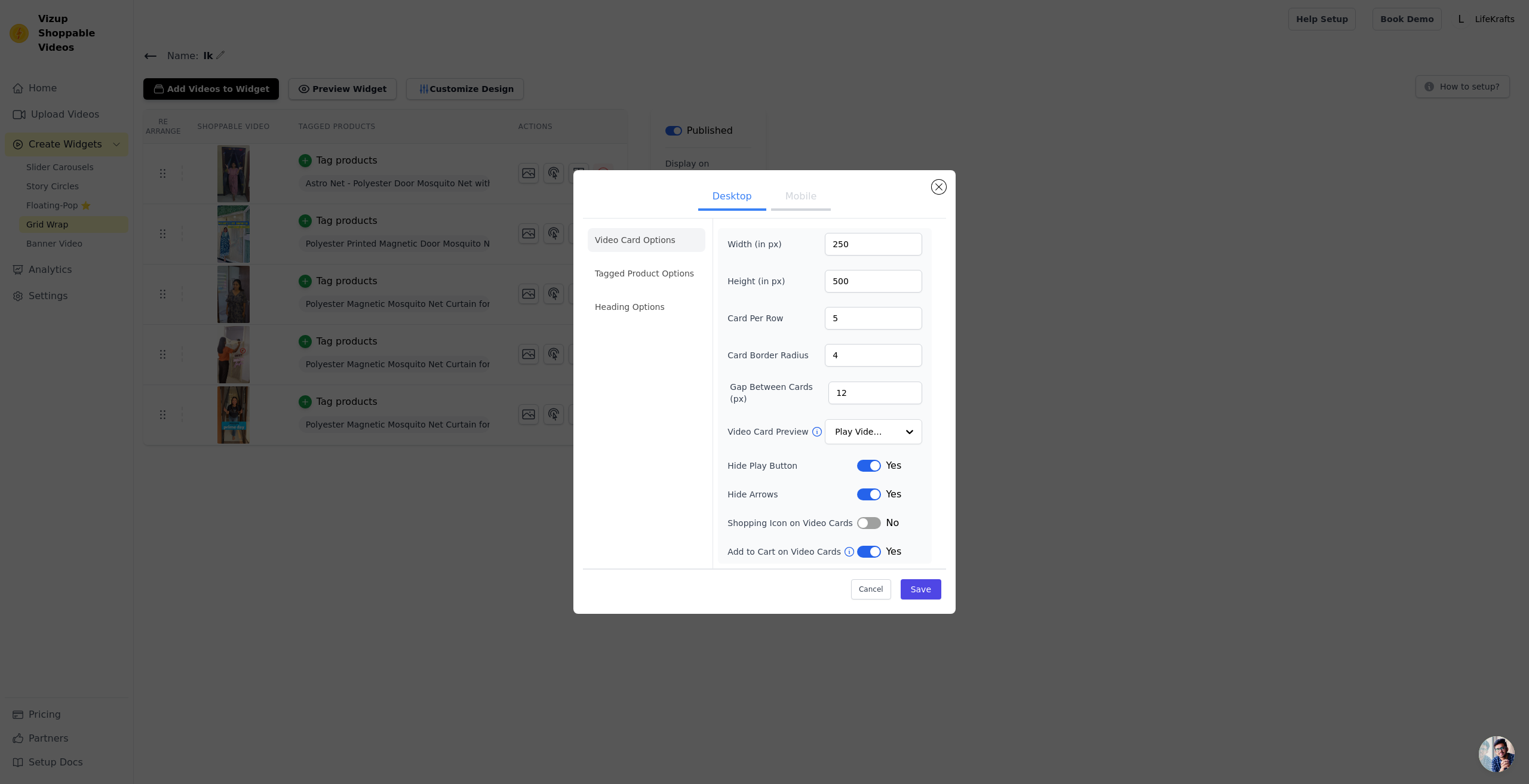
click at [783, 198] on button "Mobile" at bounding box center [801, 197] width 60 height 26
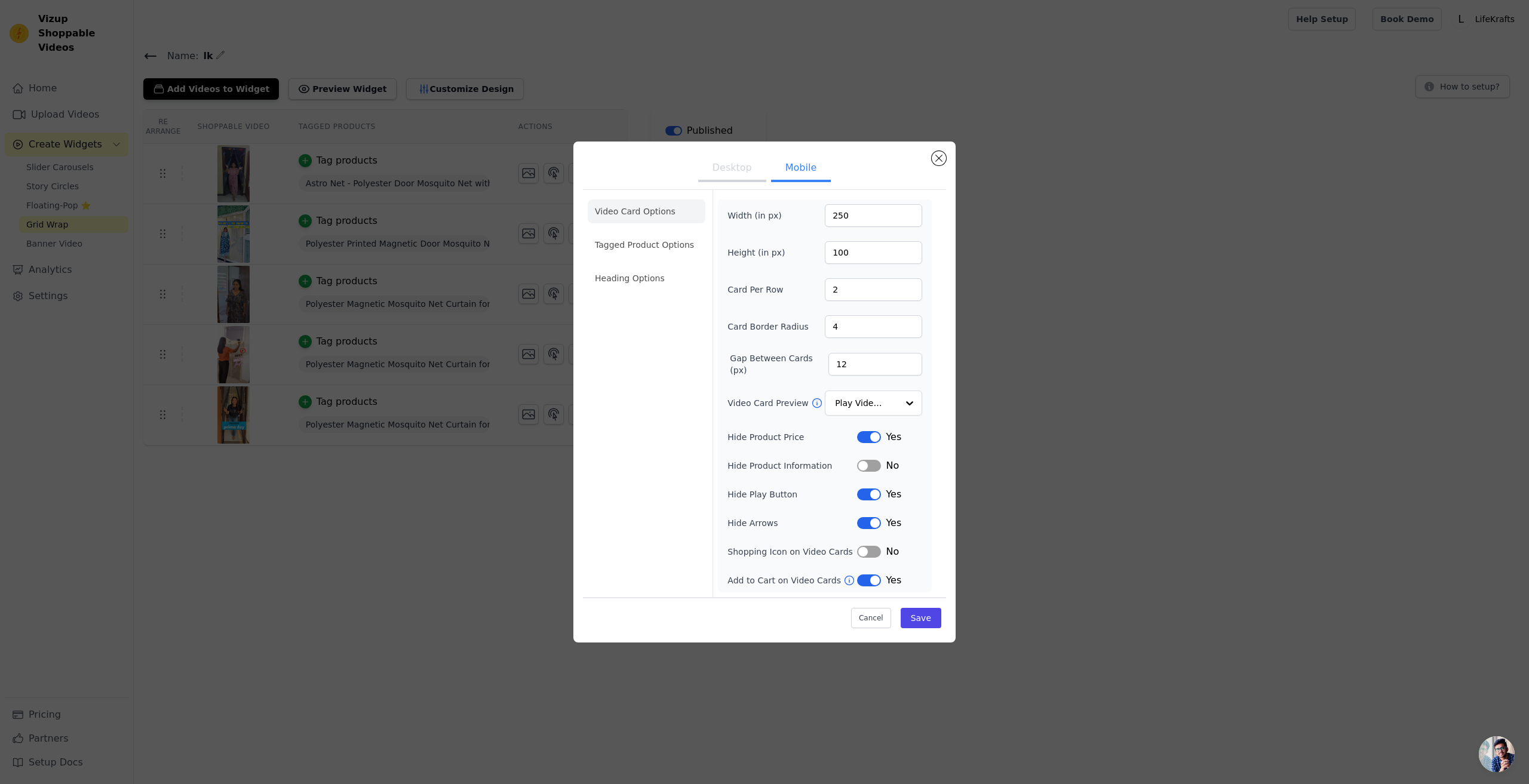
click at [728, 193] on form "Width (in px) 250 Height (in px) 100 Card Per Row 2 Card Border Radius 4 Gap Be…" at bounding box center [824, 393] width 224 height 407
click at [726, 186] on ul "Desktop Mobile" at bounding box center [764, 169] width 363 height 36
click at [726, 177] on button "Desktop" at bounding box center [732, 169] width 68 height 26
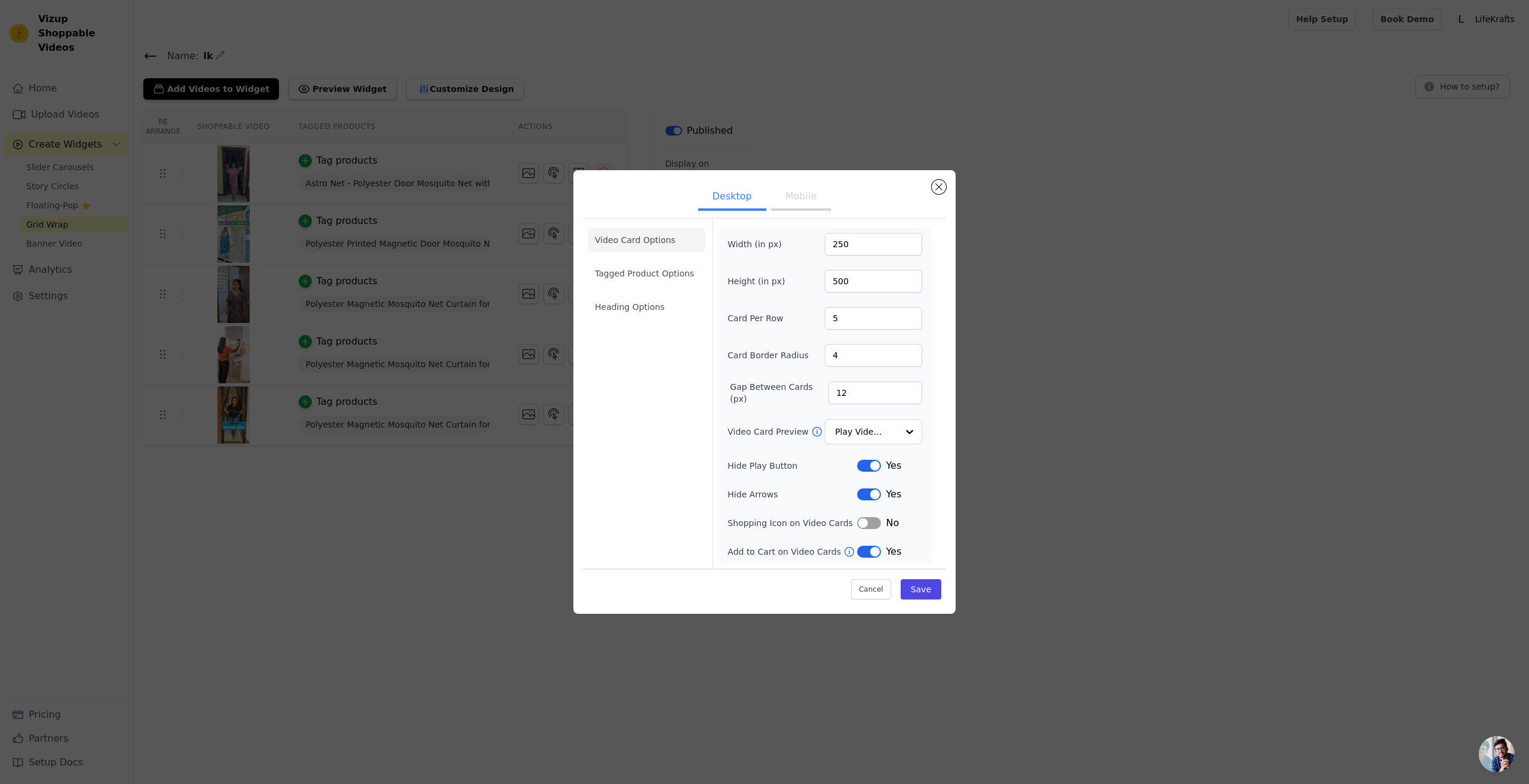
click at [793, 198] on button "Mobile" at bounding box center [801, 197] width 60 height 26
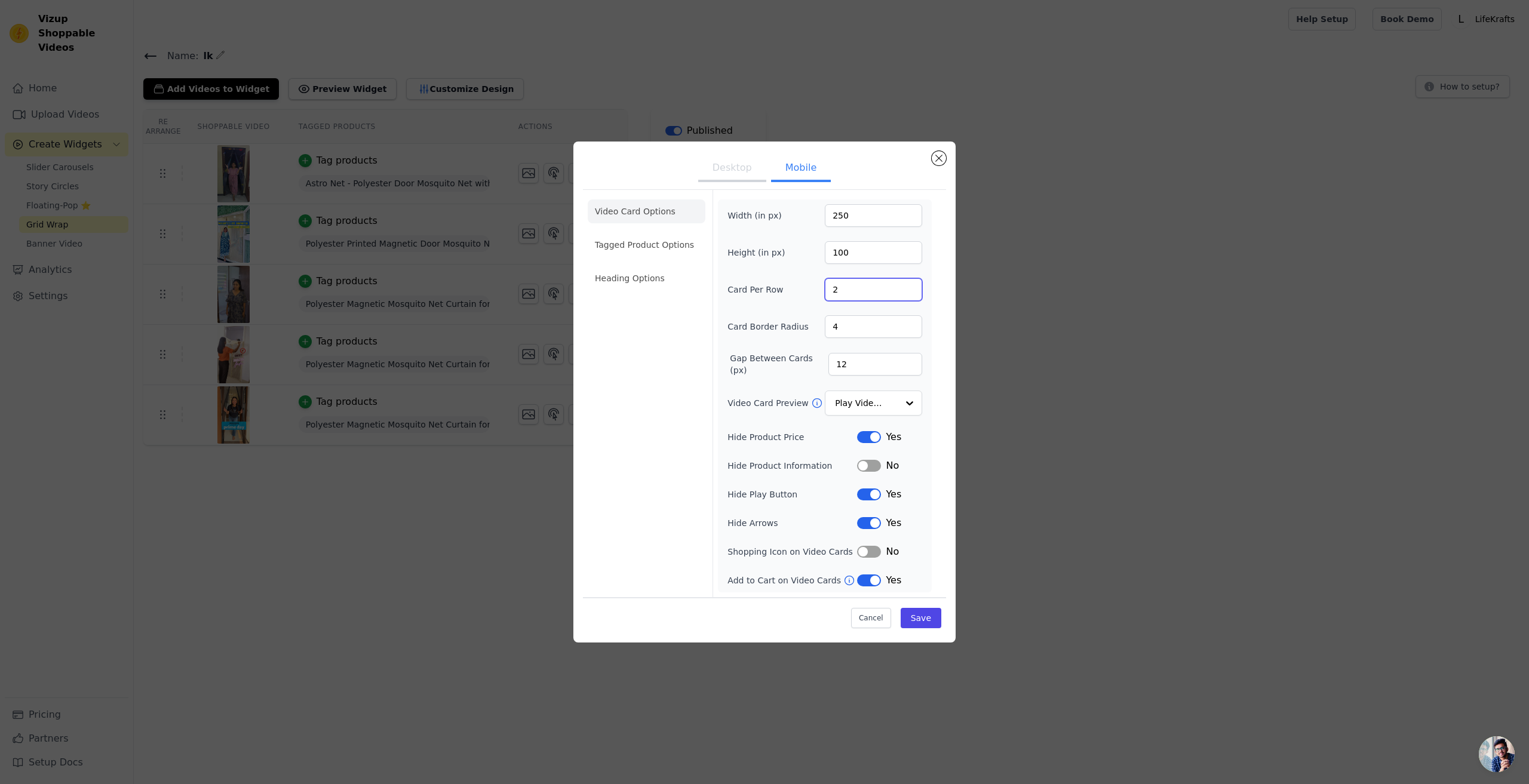
drag, startPoint x: 841, startPoint y: 293, endPoint x: 795, endPoint y: 296, distance: 46.1
click at [795, 296] on div "Card Per Row 2" at bounding box center [825, 290] width 195 height 23
type input "6"
click at [920, 617] on button "Save" at bounding box center [920, 618] width 40 height 20
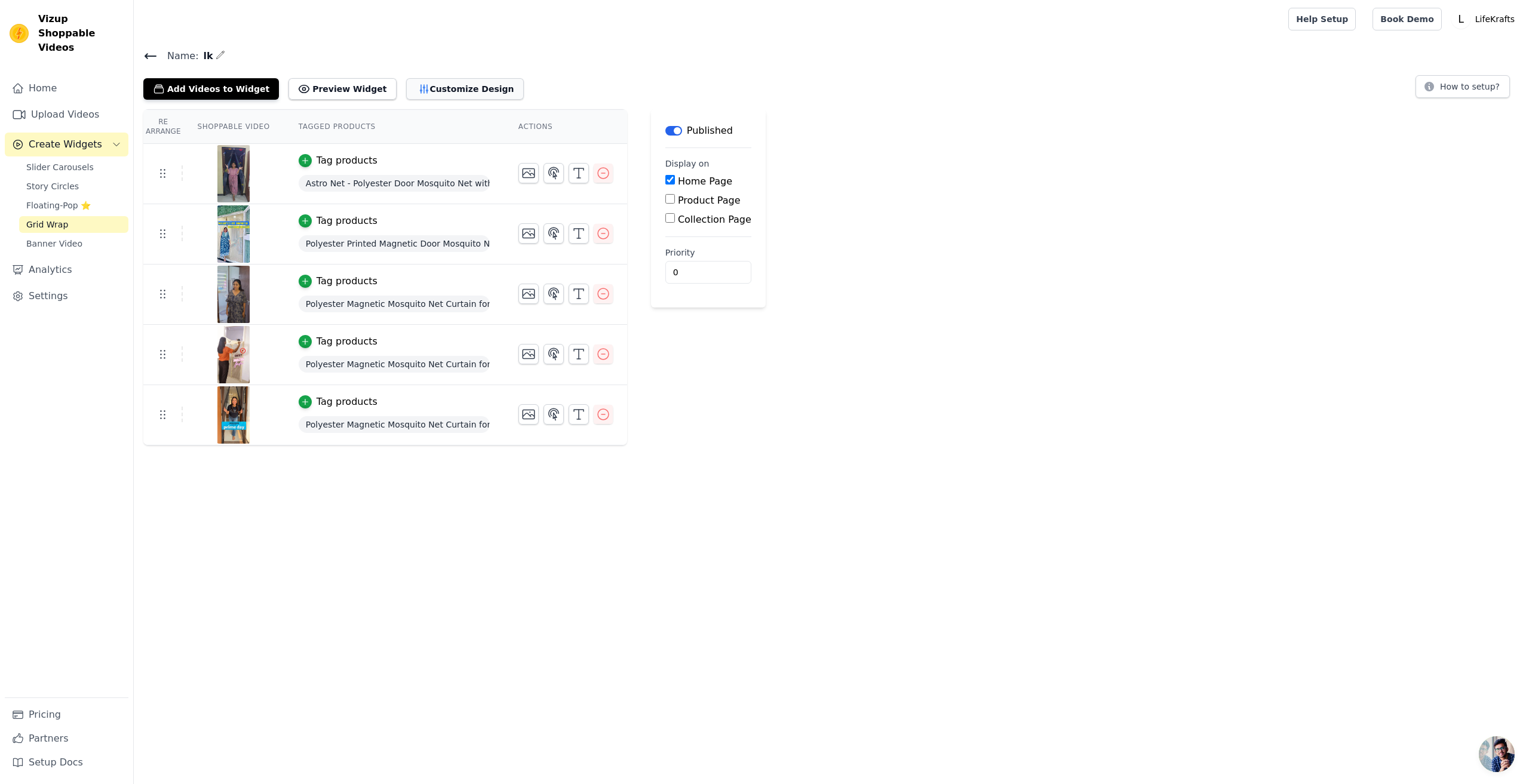
click at [433, 95] on button "Customize Design" at bounding box center [465, 89] width 118 height 22
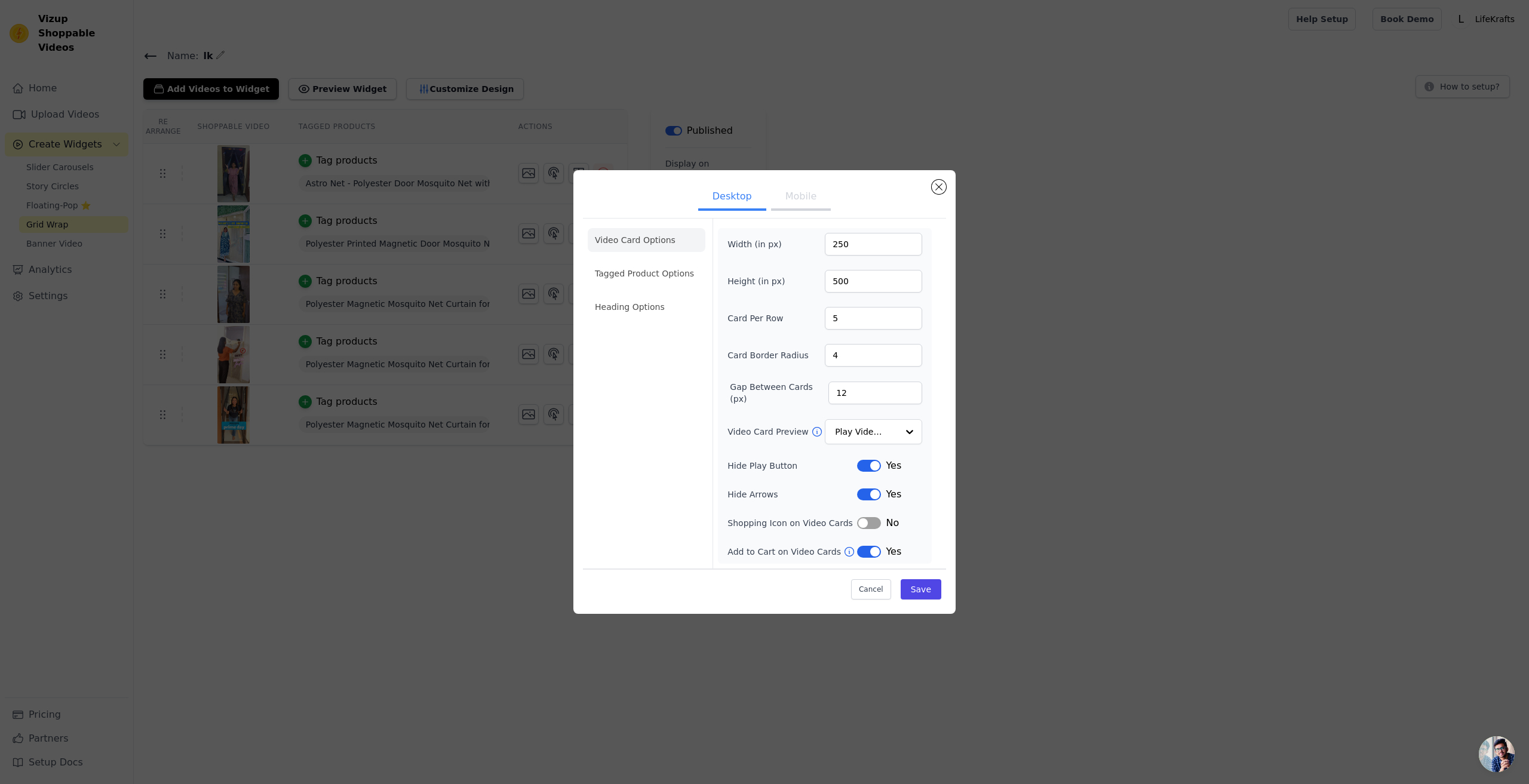
click at [801, 208] on button "Mobile" at bounding box center [801, 197] width 60 height 26
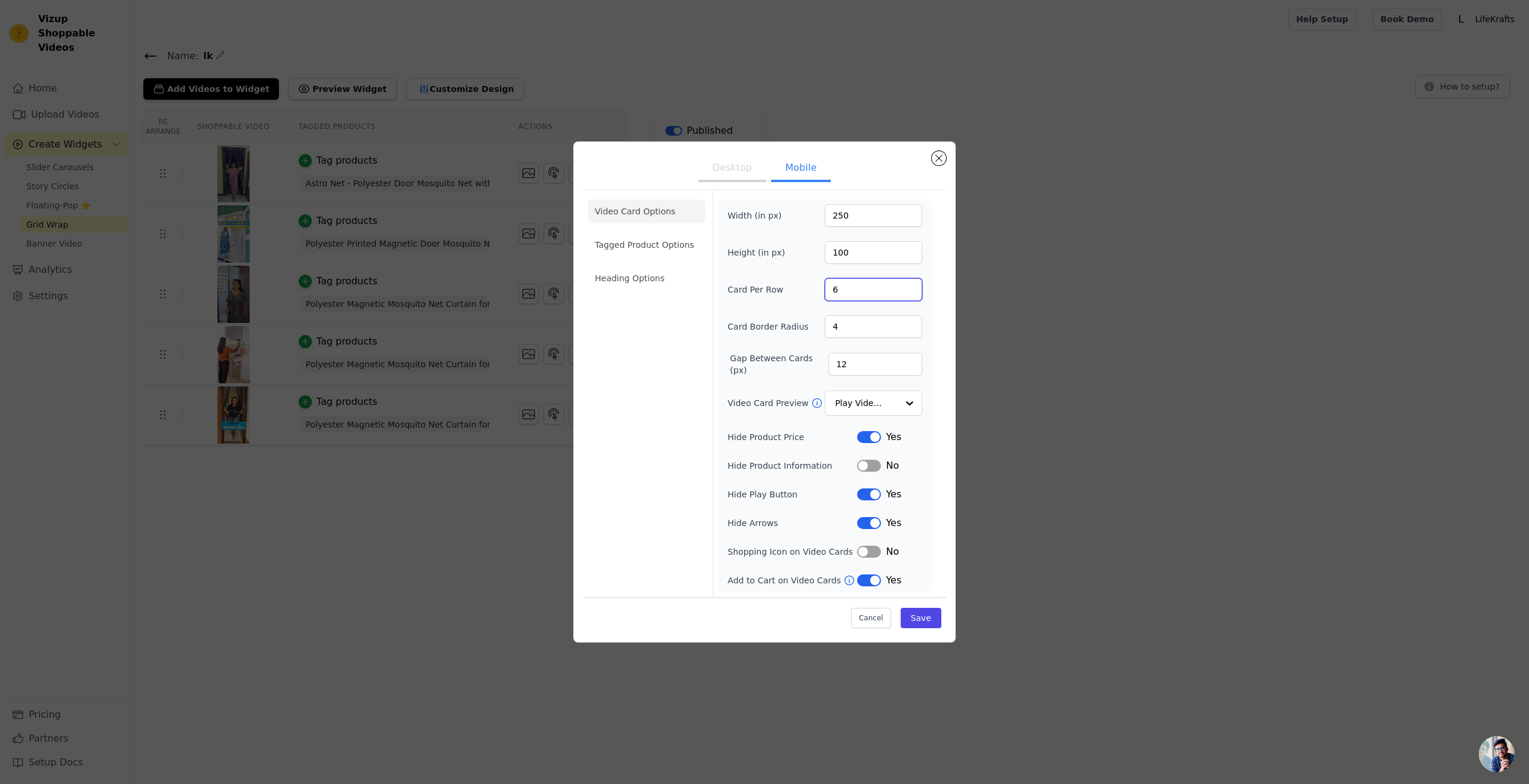
drag, startPoint x: 847, startPoint y: 292, endPoint x: 803, endPoint y: 294, distance: 44.0
click at [803, 294] on div "Card Per Row 6" at bounding box center [825, 290] width 195 height 23
type input "5"
click at [925, 618] on button "Save" at bounding box center [920, 618] width 40 height 20
